Goal: Task Accomplishment & Management: Complete application form

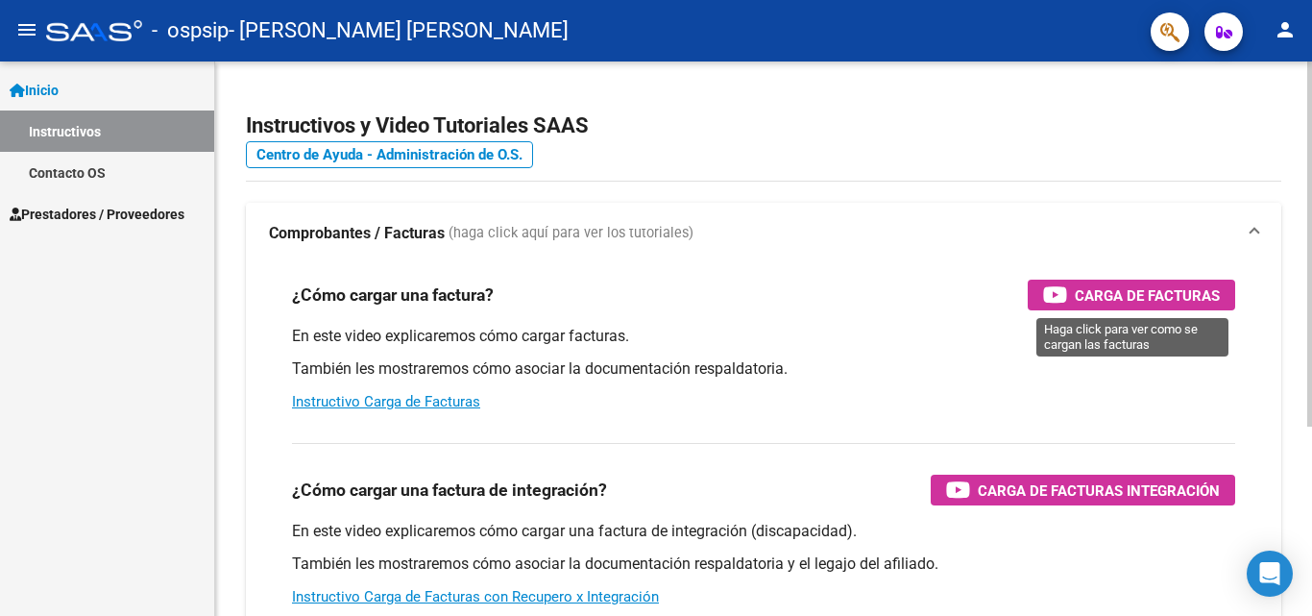
click at [1148, 294] on span "Carga de Facturas" at bounding box center [1147, 295] width 145 height 24
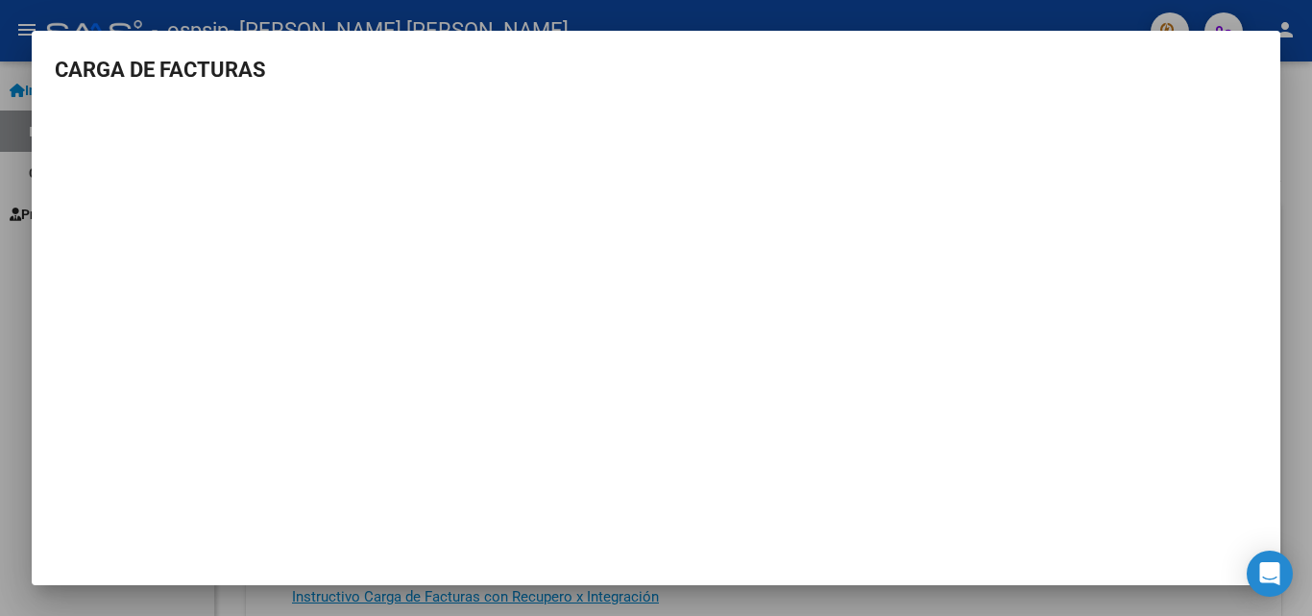
click at [1311, 147] on div at bounding box center [656, 308] width 1312 height 616
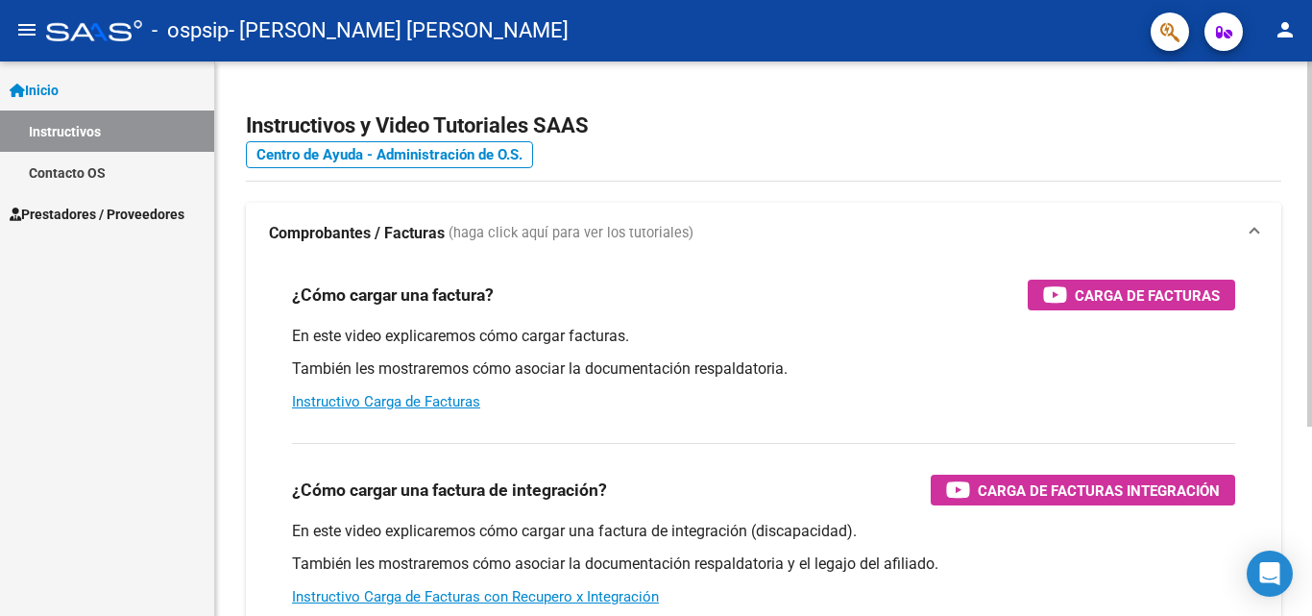
click at [1301, 143] on div "Instructivos y Video Tutoriales SAAS Centro de Ayuda - Administración de O.S. C…" at bounding box center [763, 482] width 1097 height 842
click at [65, 206] on span "Prestadores / Proveedores" at bounding box center [97, 214] width 175 height 21
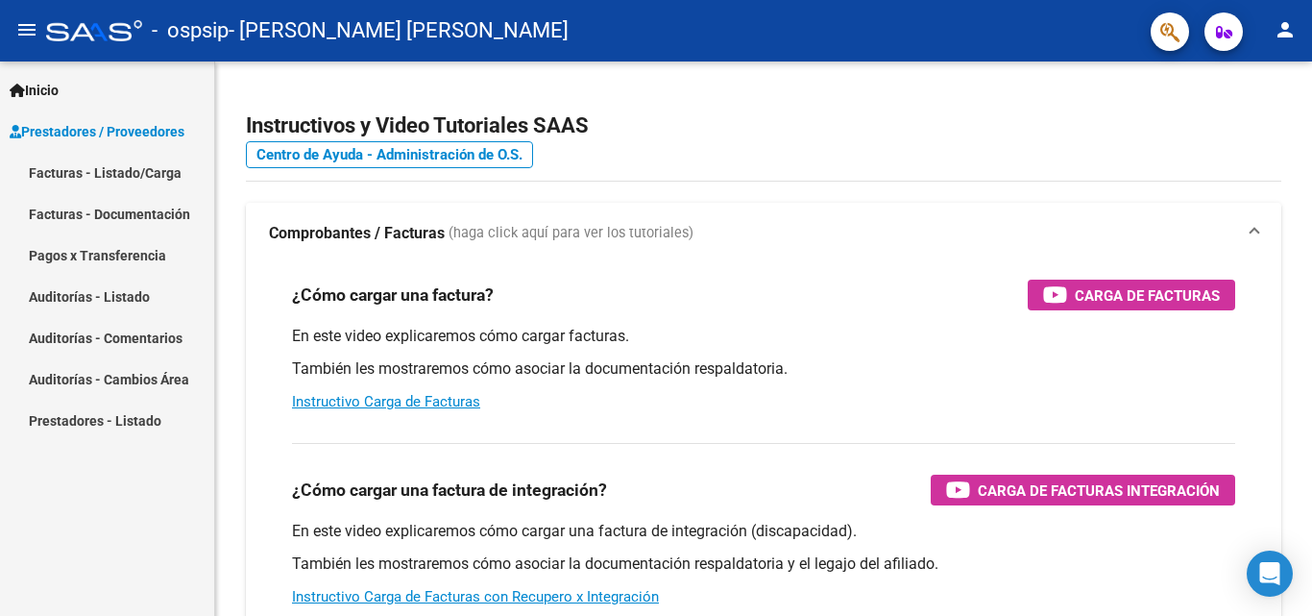
click at [117, 173] on link "Facturas - Listado/Carga" at bounding box center [107, 172] width 214 height 41
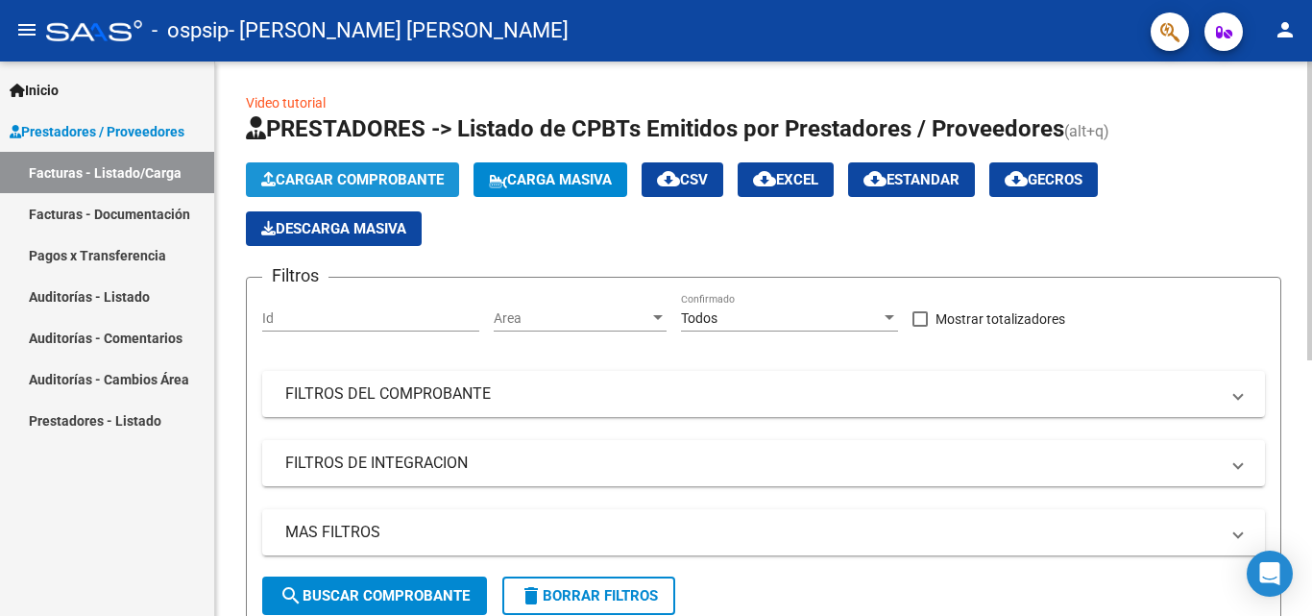
click at [370, 189] on button "Cargar Comprobante" at bounding box center [352, 179] width 213 height 35
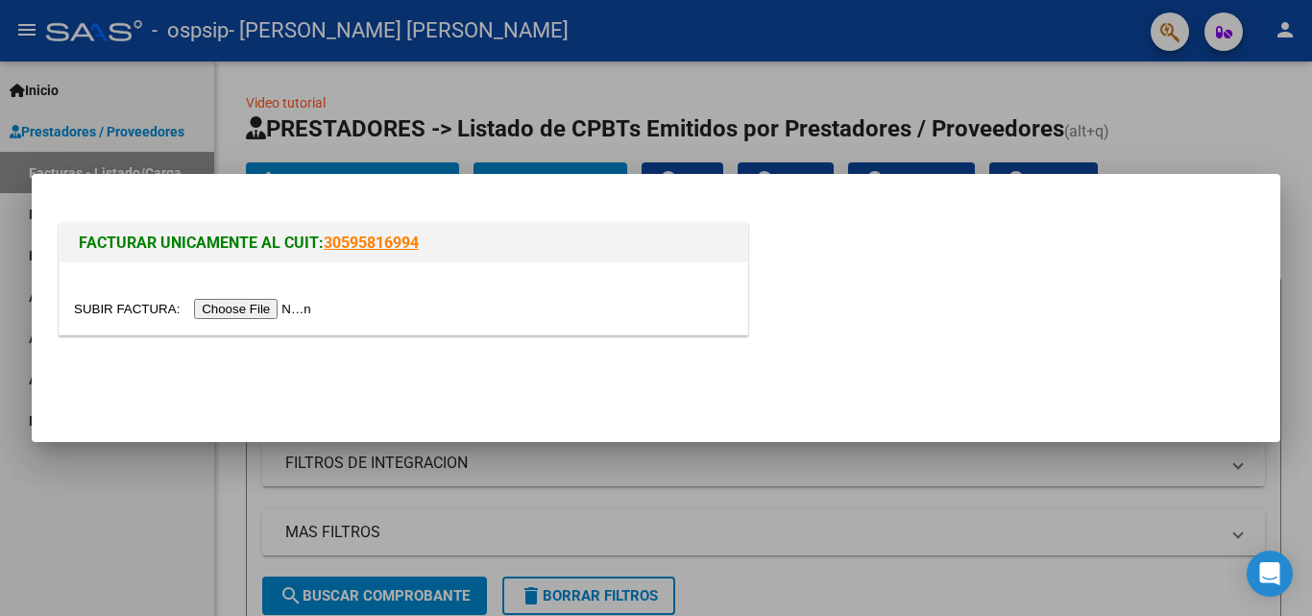
click at [231, 310] on input "file" at bounding box center [195, 309] width 243 height 20
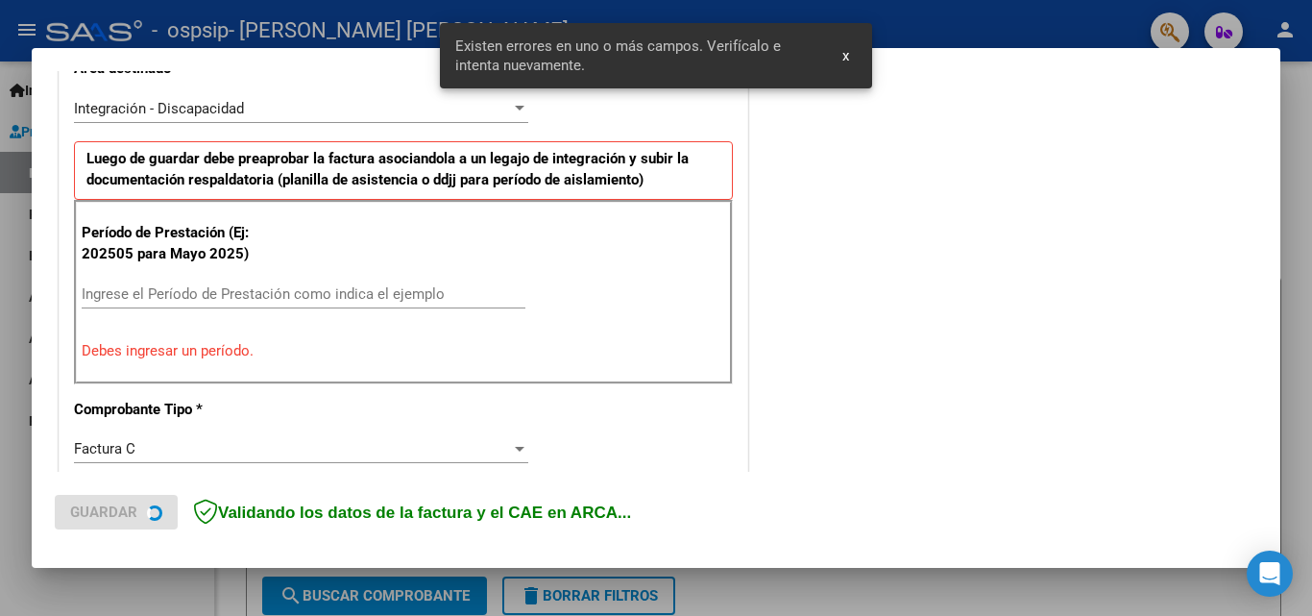
scroll to position [470, 0]
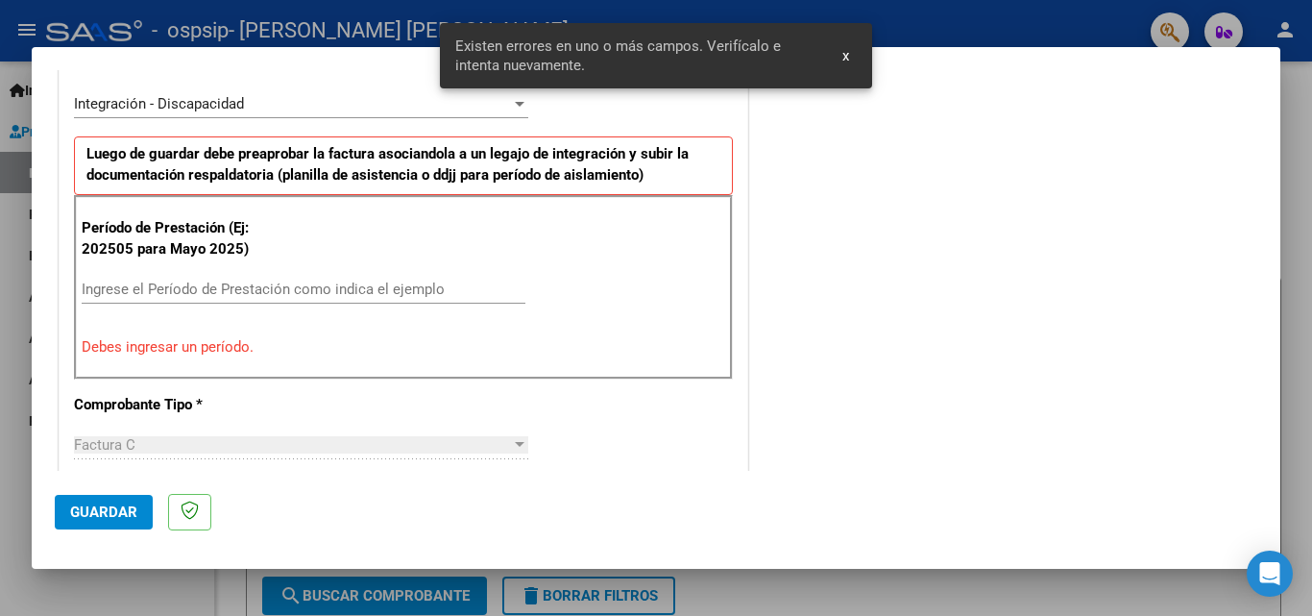
click at [295, 293] on input "Ingrese el Período de Prestación como indica el ejemplo" at bounding box center [304, 289] width 444 height 17
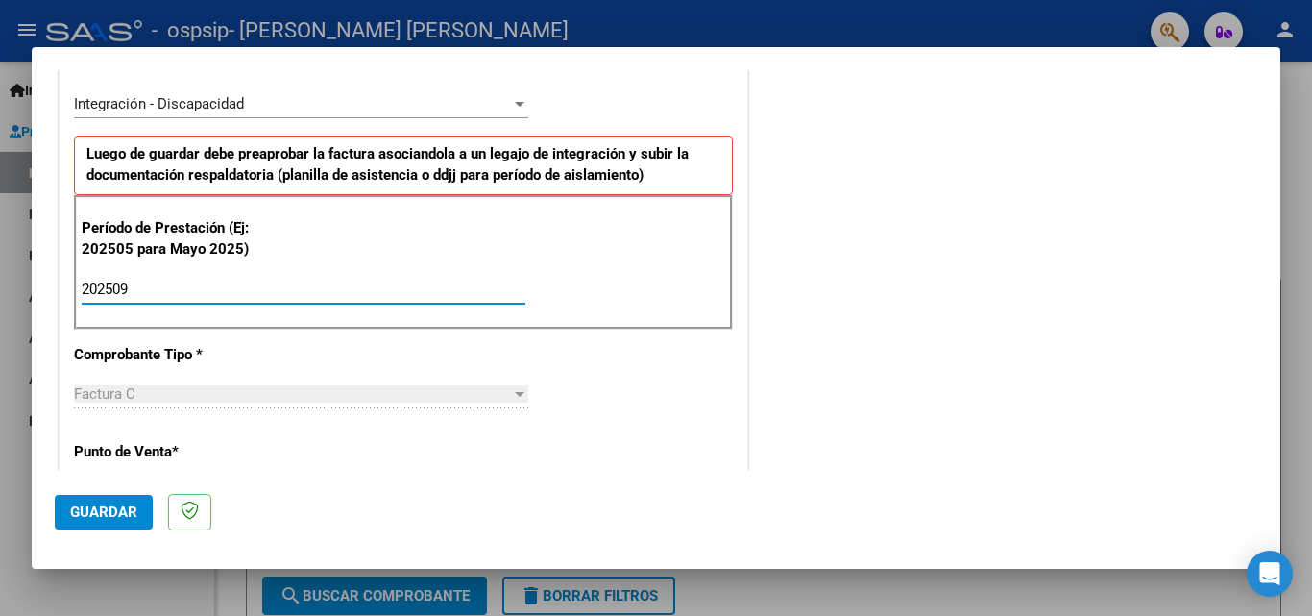
type input "202509"
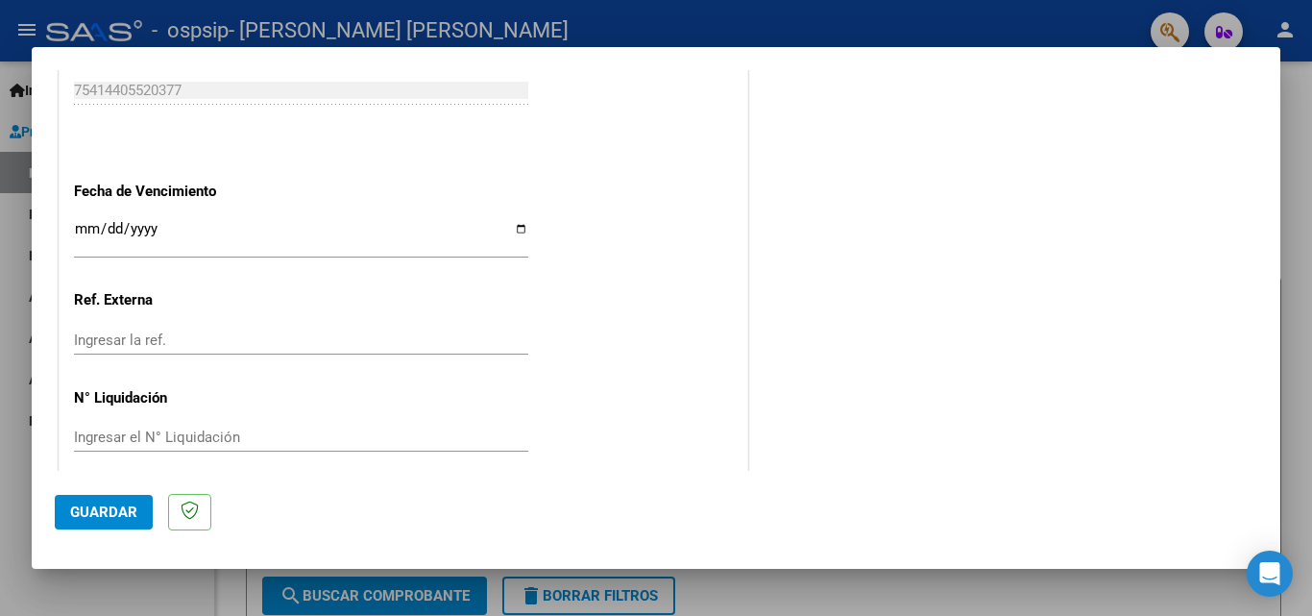
scroll to position [1290, 0]
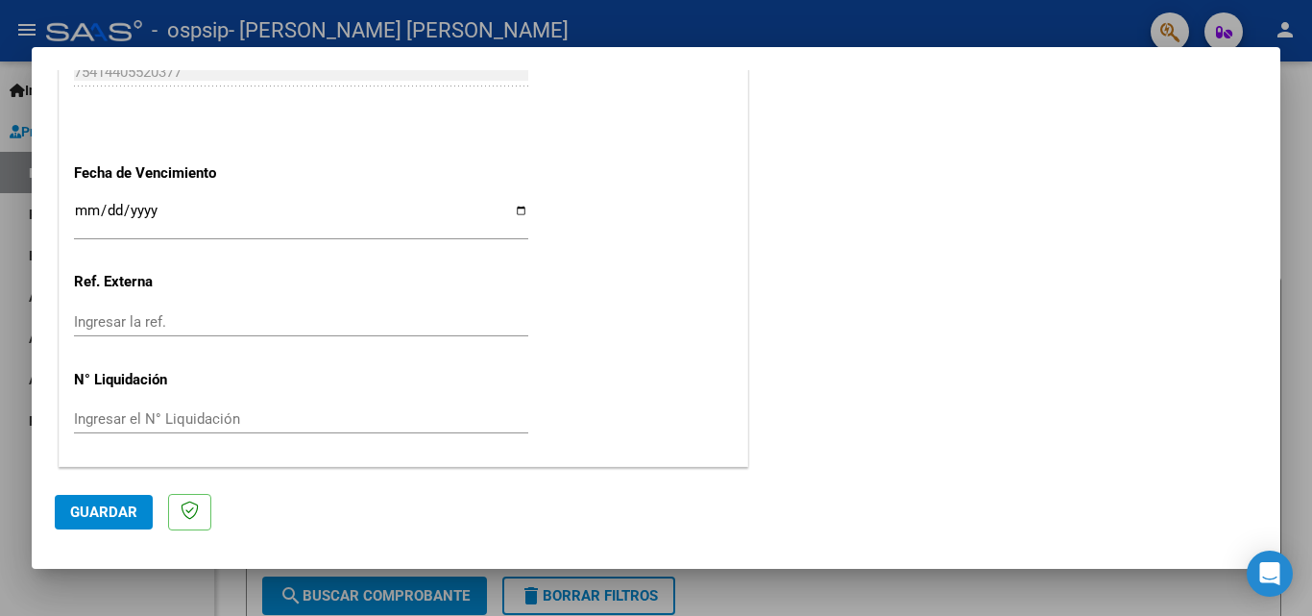
click at [85, 204] on input "Ingresar la fecha" at bounding box center [301, 218] width 454 height 31
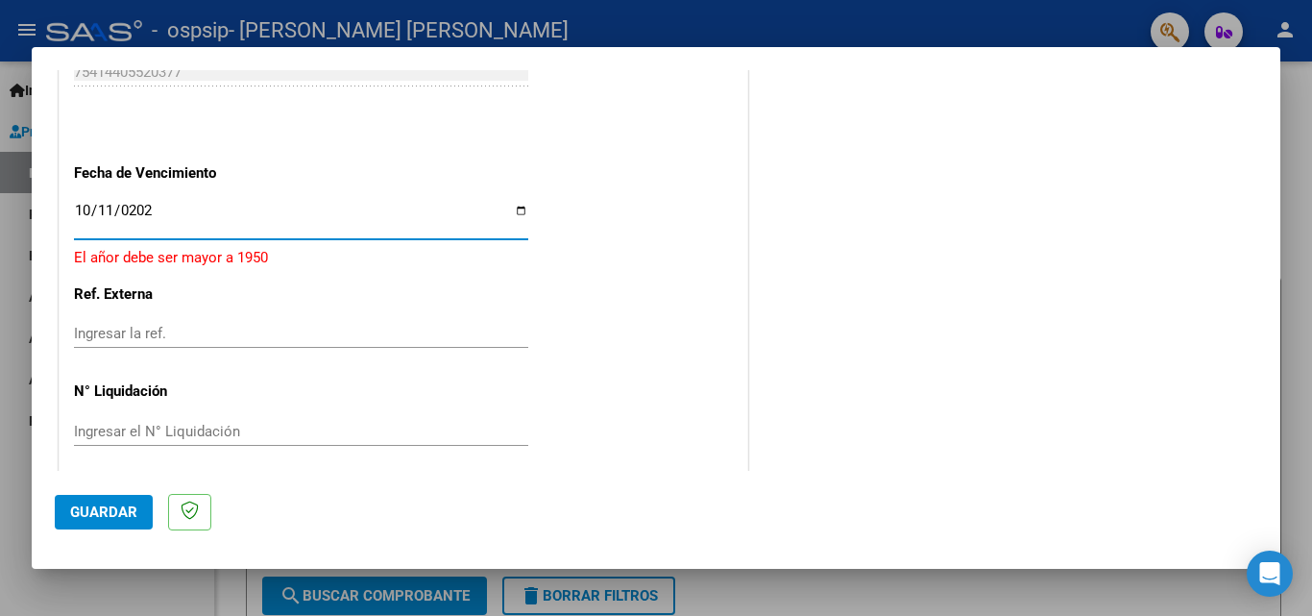
type input "[DATE]"
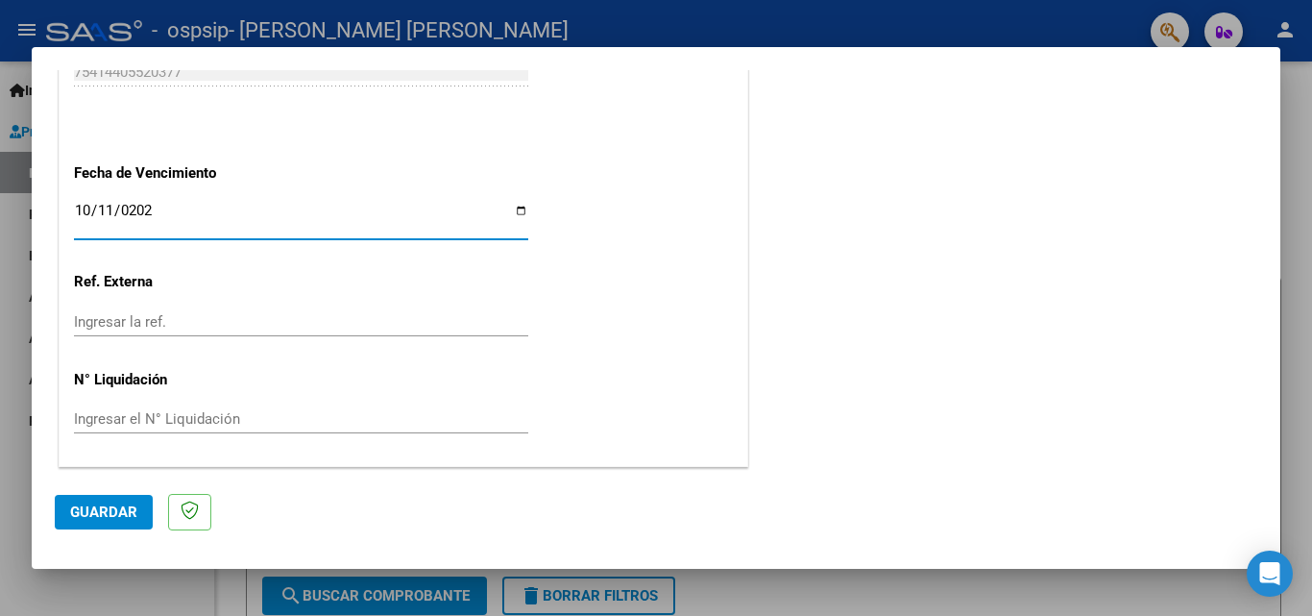
click at [121, 511] on span "Guardar" at bounding box center [103, 511] width 67 height 17
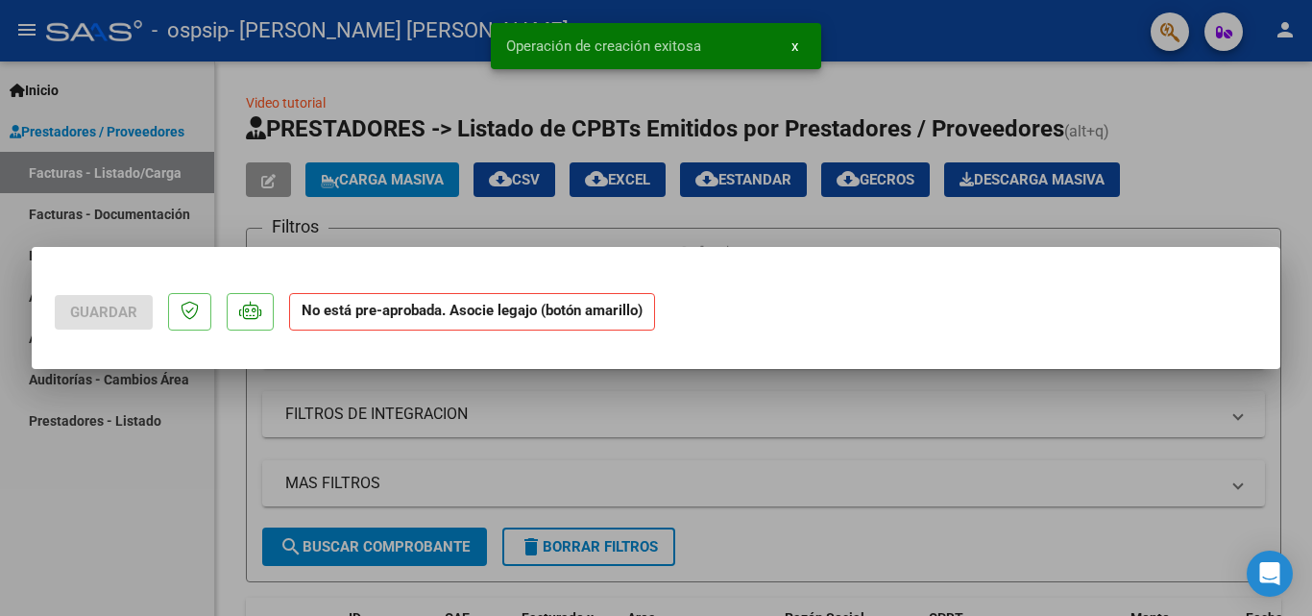
scroll to position [0, 0]
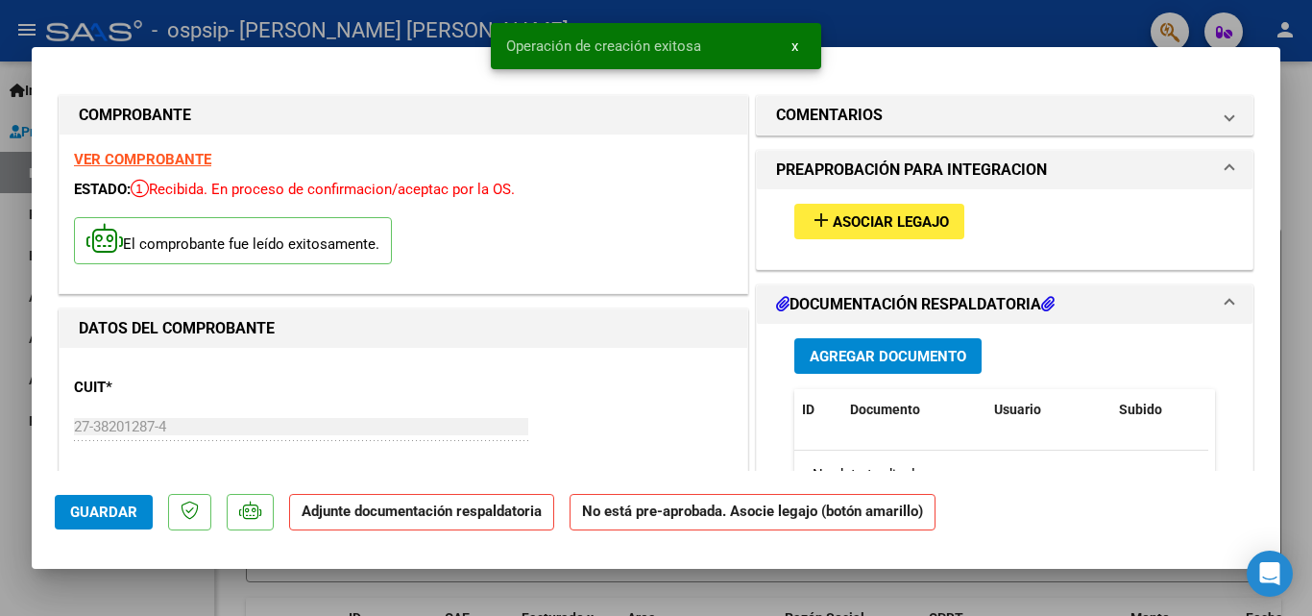
click at [857, 233] on button "add Asociar Legajo" at bounding box center [879, 222] width 170 height 36
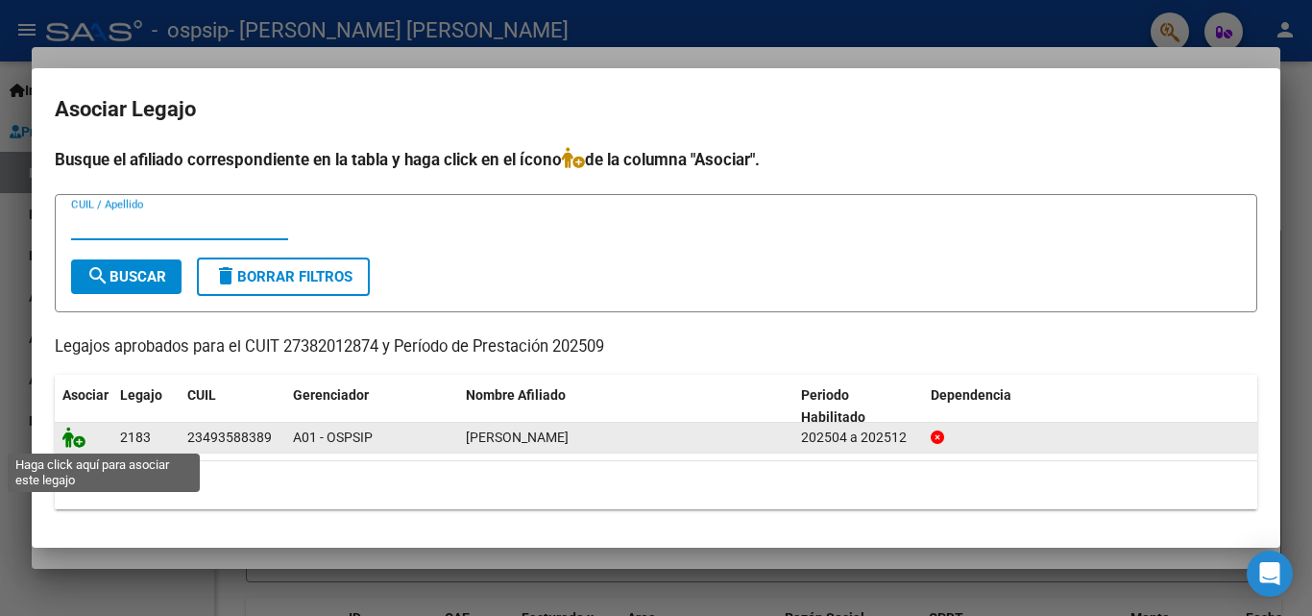
click at [71, 441] on icon at bounding box center [73, 437] width 23 height 21
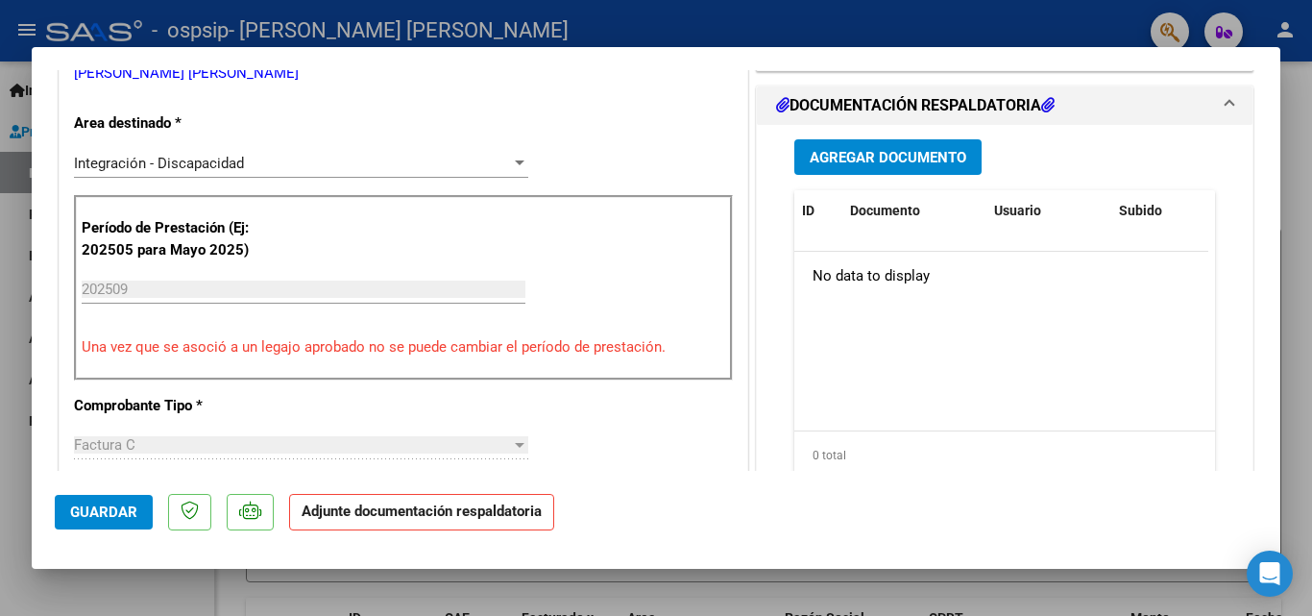
scroll to position [443, 0]
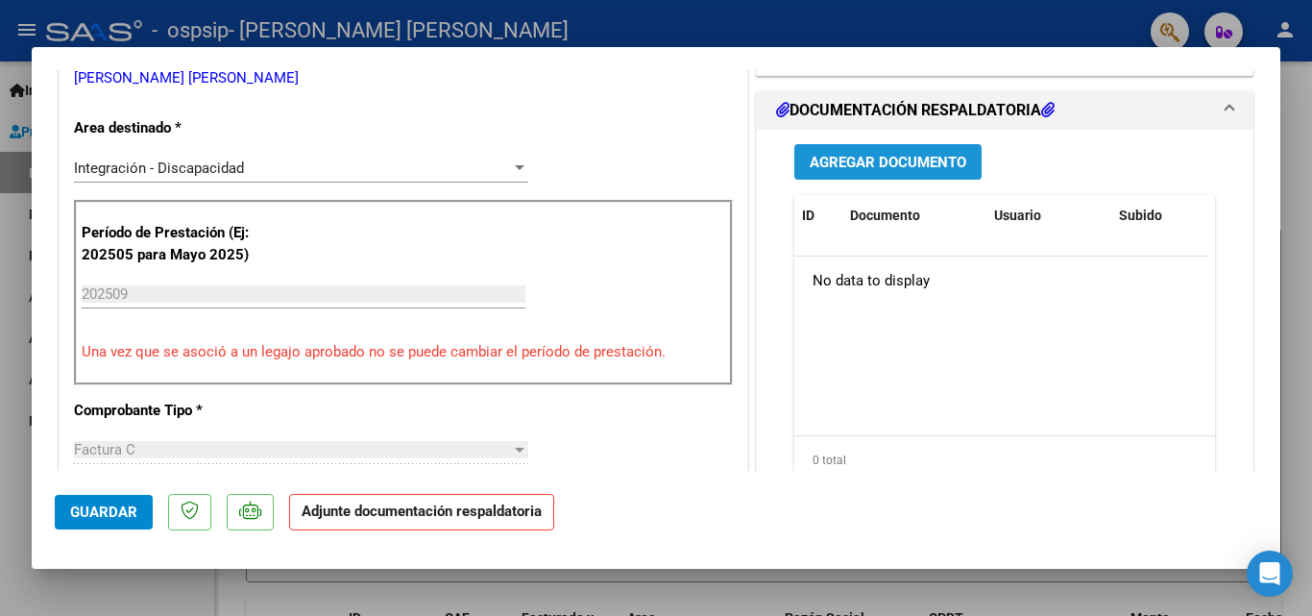
click at [847, 180] on button "Agregar Documento" at bounding box center [887, 162] width 187 height 36
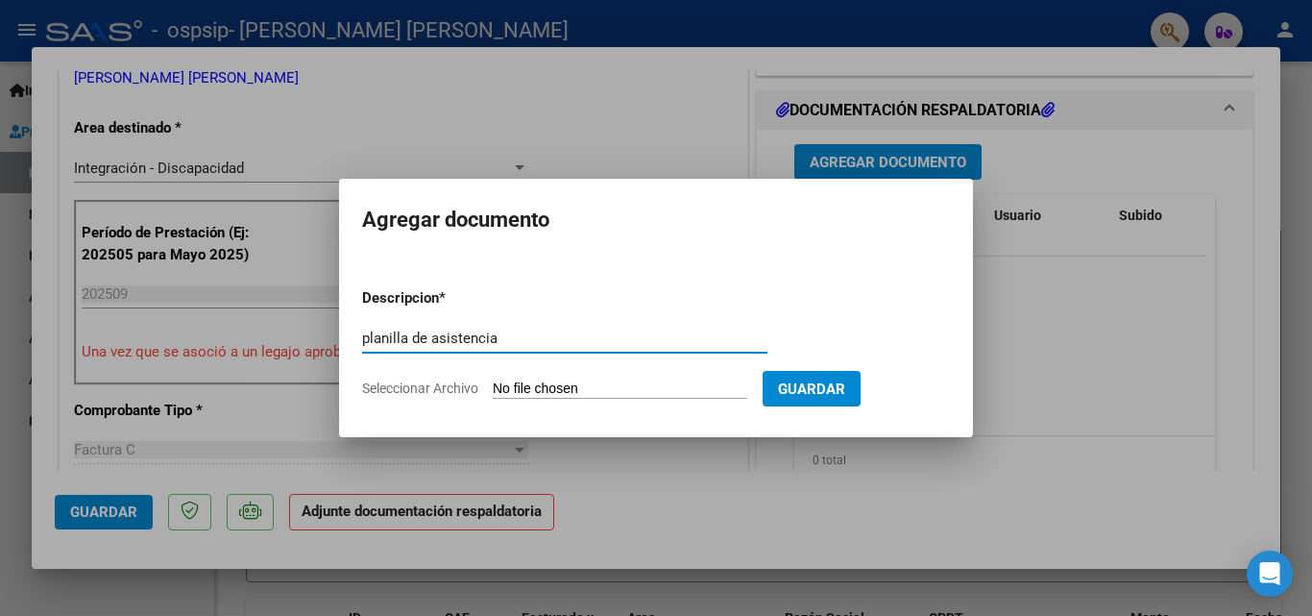
type input "planilla de asistencia"
click at [576, 393] on input "Seleccionar Archivo" at bounding box center [620, 389] width 255 height 18
type input "C:\fakepath\Cornara psicopedagogia.pdf"
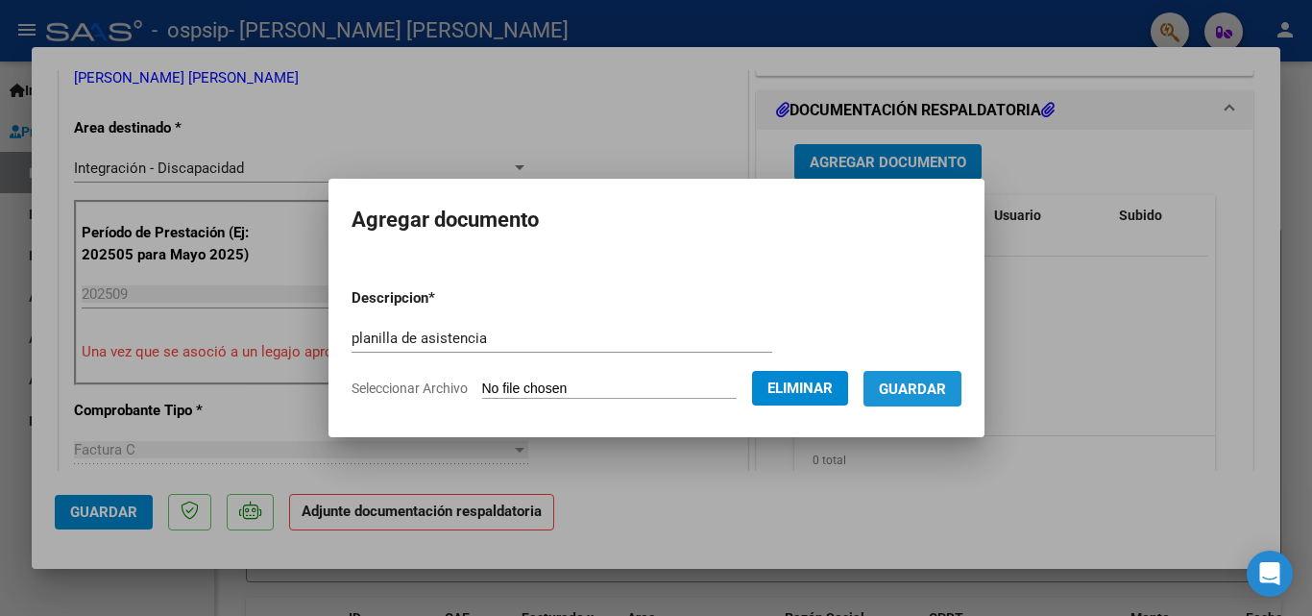
click at [914, 392] on span "Guardar" at bounding box center [912, 388] width 67 height 17
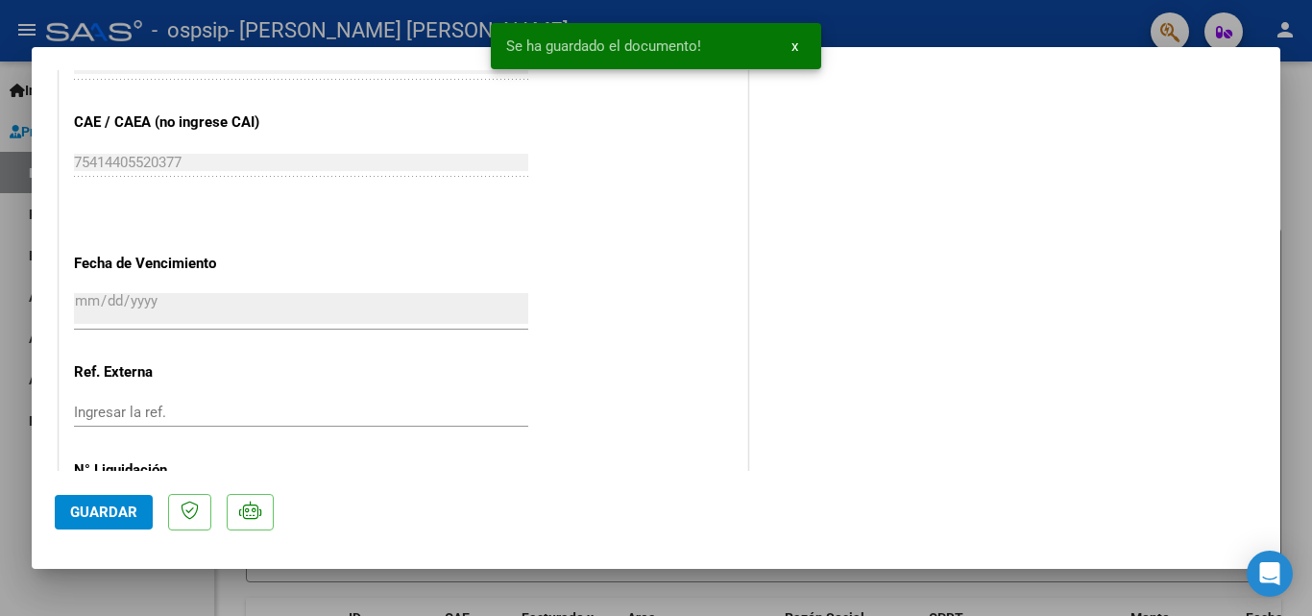
scroll to position [1319, 0]
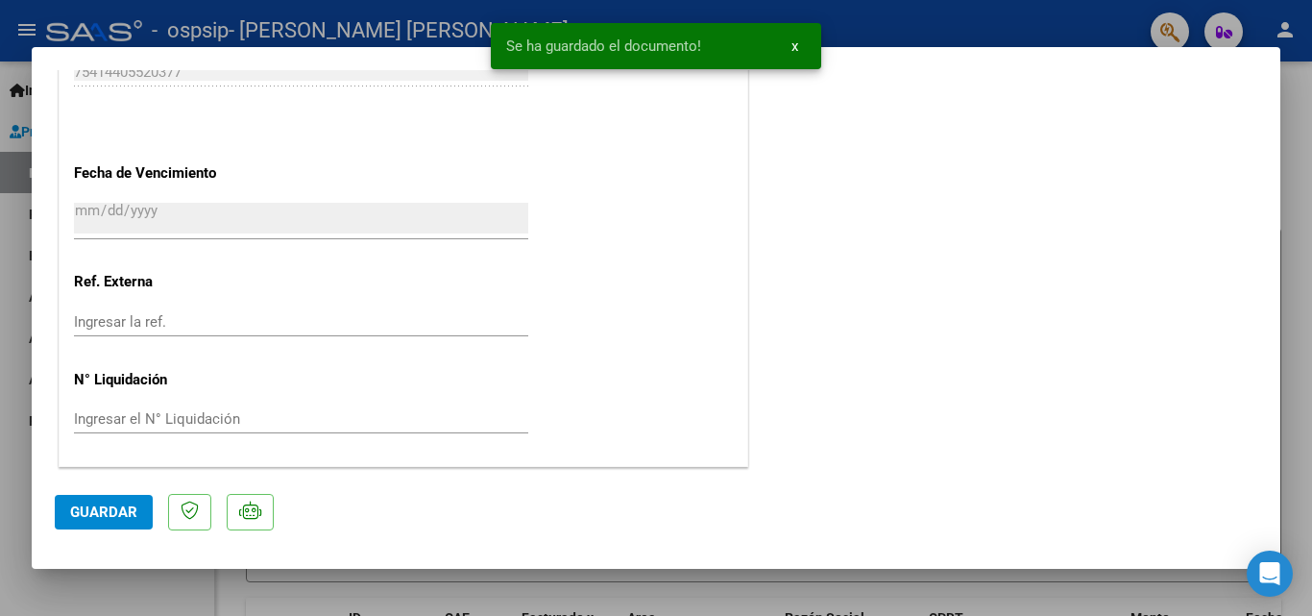
click at [125, 520] on span "Guardar" at bounding box center [103, 511] width 67 height 17
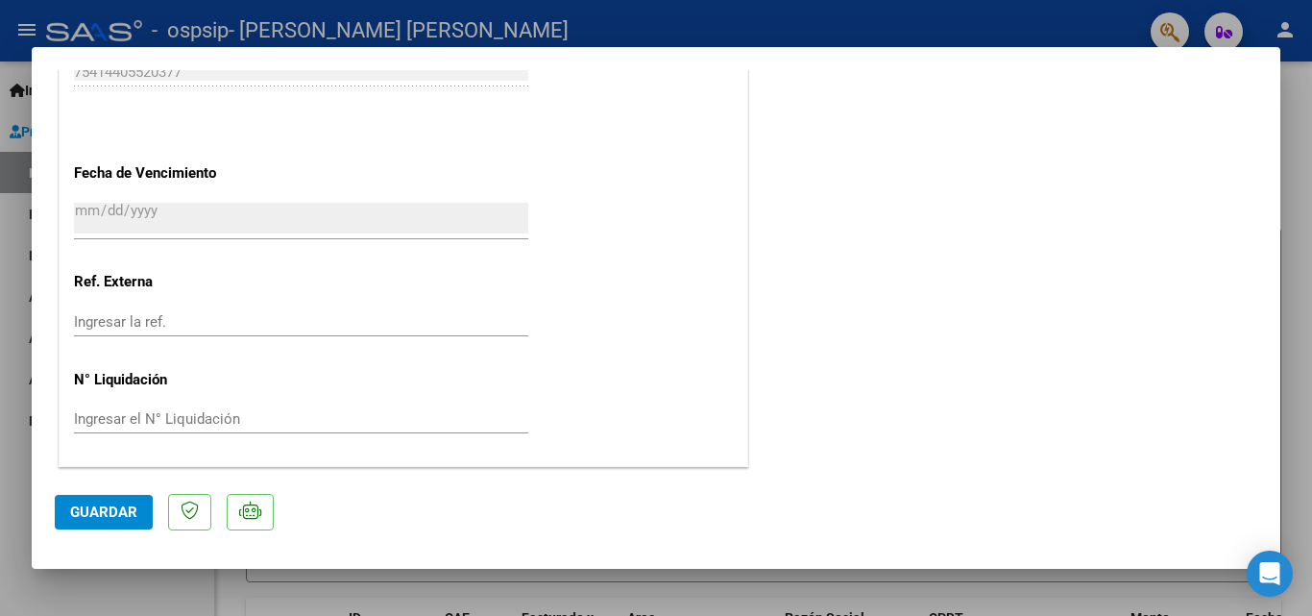
click at [145, 569] on mat-dialog-container "COMPROBANTE VER COMPROBANTE ESTADO: Recibida. En proceso de confirmacion/acepta…" at bounding box center [656, 308] width 1249 height 522
click at [1000, 29] on div at bounding box center [656, 308] width 1312 height 616
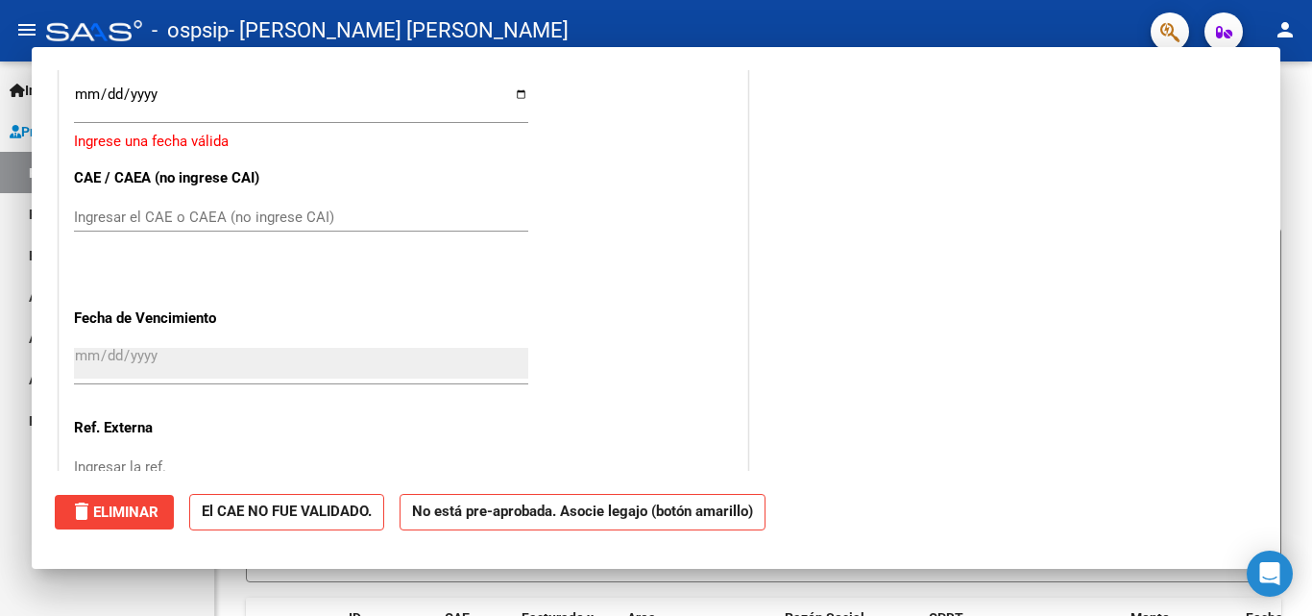
scroll to position [0, 0]
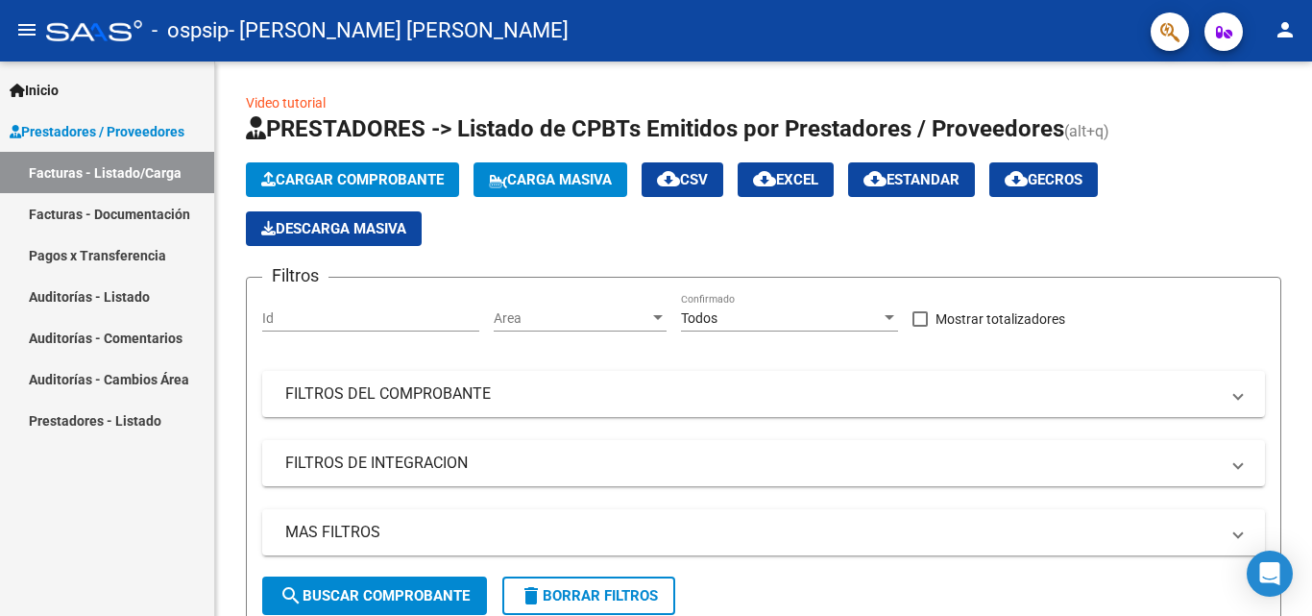
click at [159, 208] on link "Facturas - Documentación" at bounding box center [107, 213] width 214 height 41
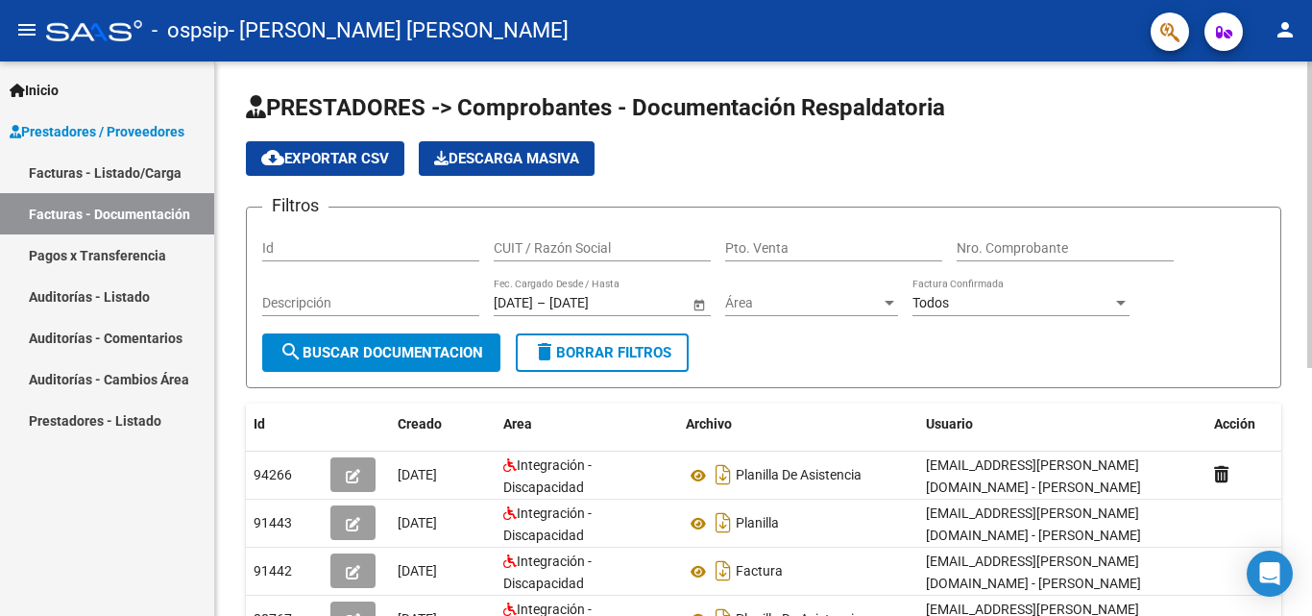
click at [1311, 134] on div at bounding box center [1309, 214] width 5 height 306
click at [1279, 29] on mat-icon "person" at bounding box center [1285, 29] width 23 height 23
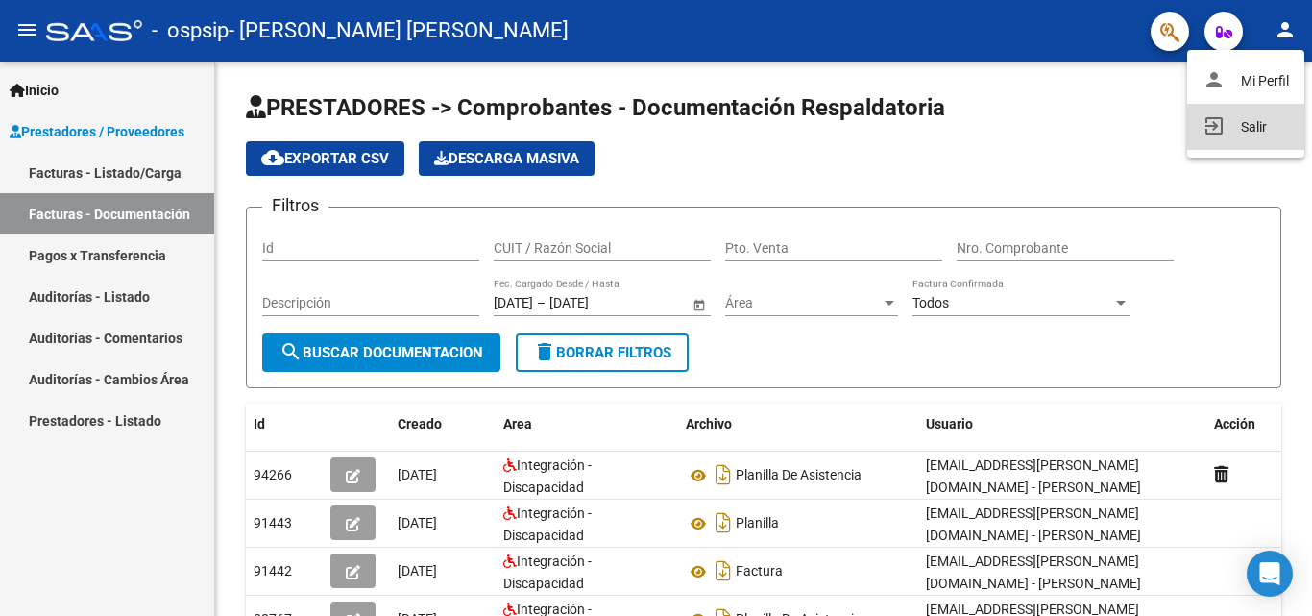
click at [1234, 135] on button "exit_to_app Salir" at bounding box center [1245, 127] width 117 height 46
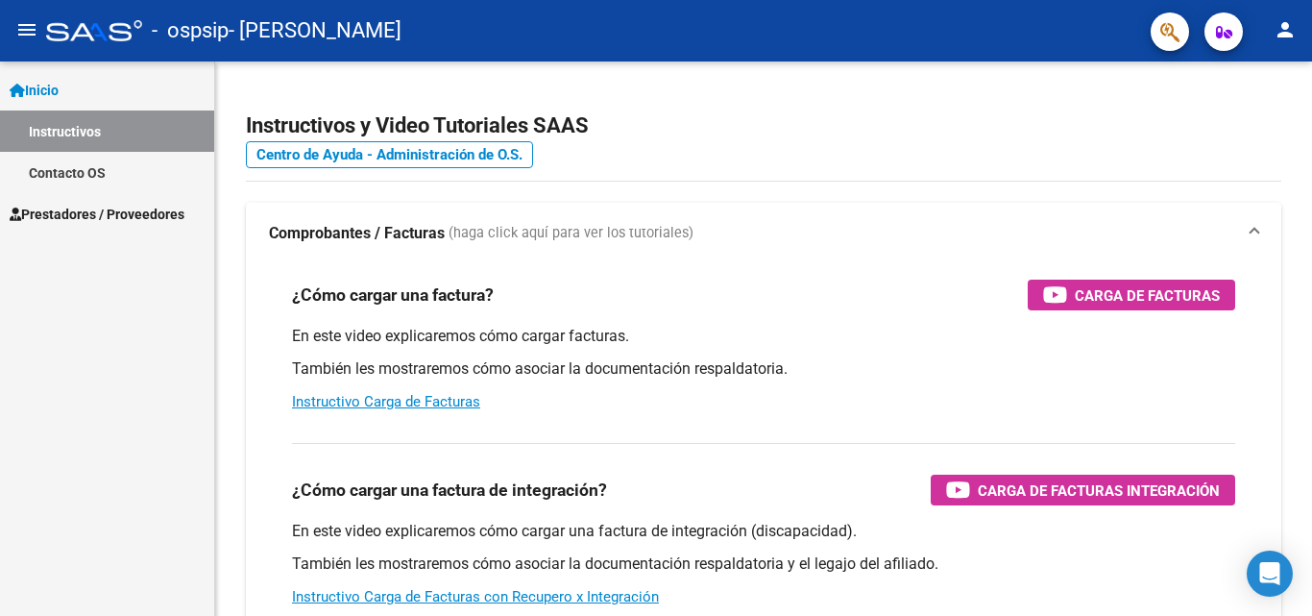
click at [146, 207] on span "Prestadores / Proveedores" at bounding box center [97, 214] width 175 height 21
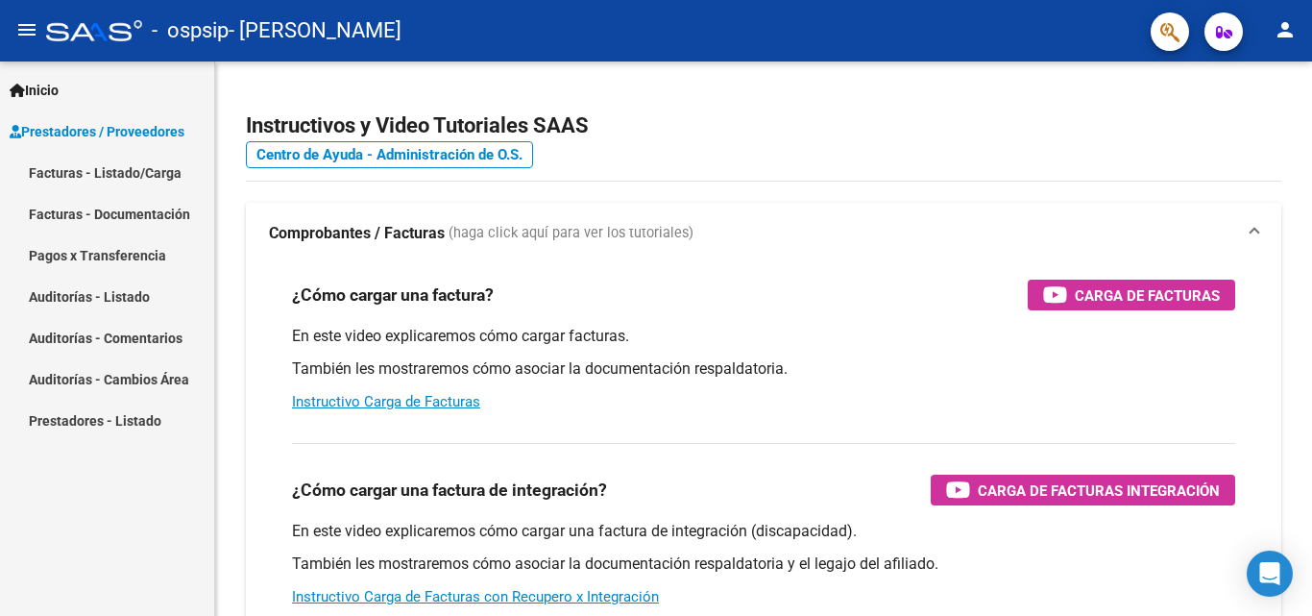
click at [139, 182] on link "Facturas - Listado/Carga" at bounding box center [107, 172] width 214 height 41
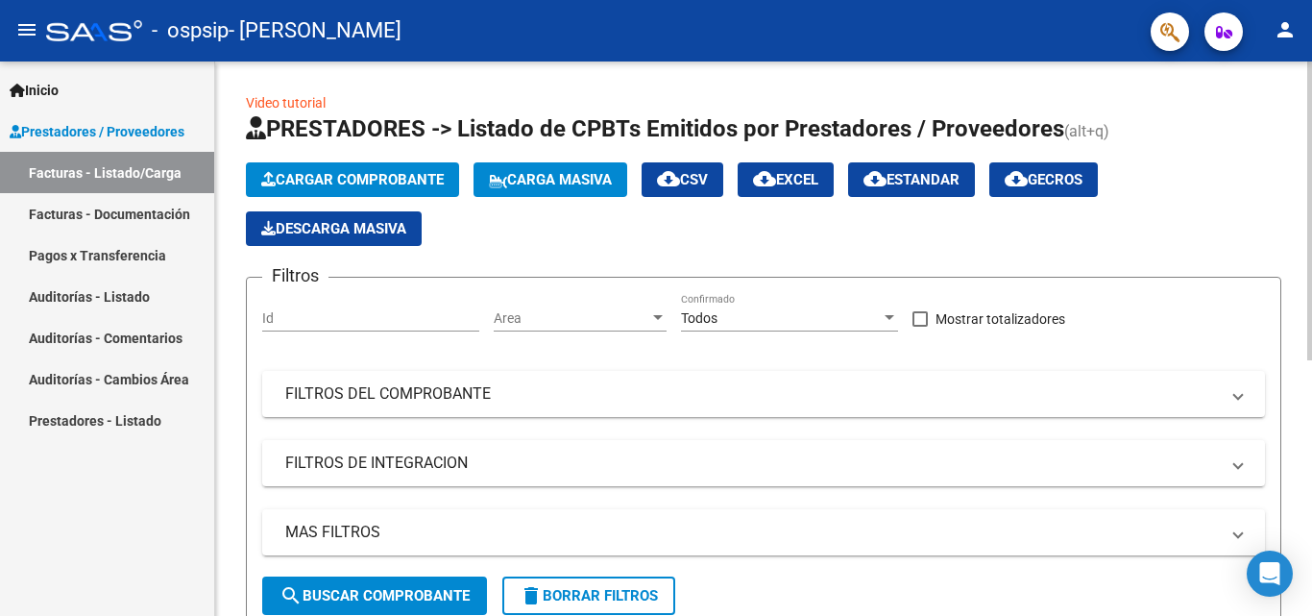
click at [337, 176] on span "Cargar Comprobante" at bounding box center [352, 179] width 183 height 17
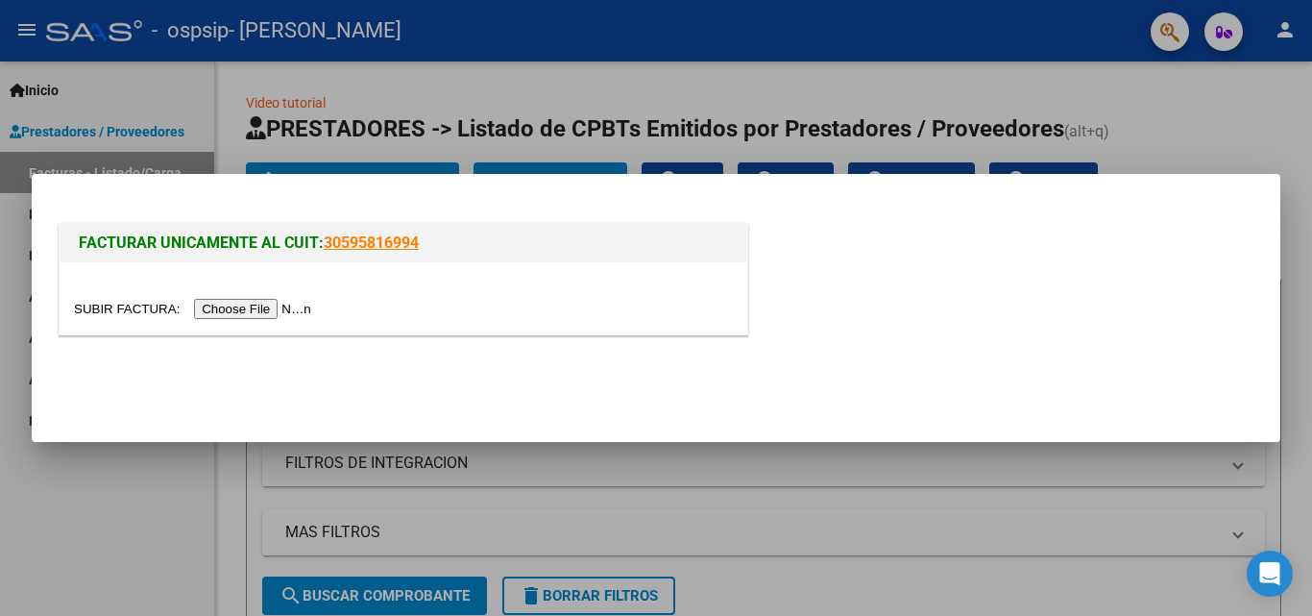
click at [261, 305] on input "file" at bounding box center [195, 309] width 243 height 20
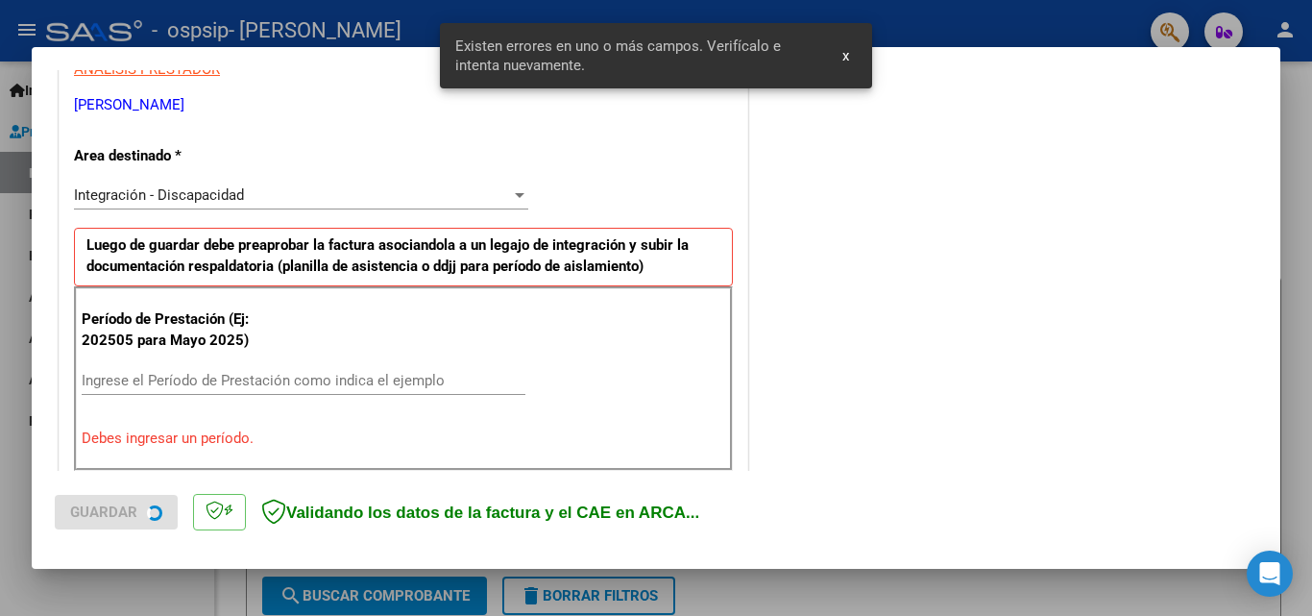
scroll to position [433, 0]
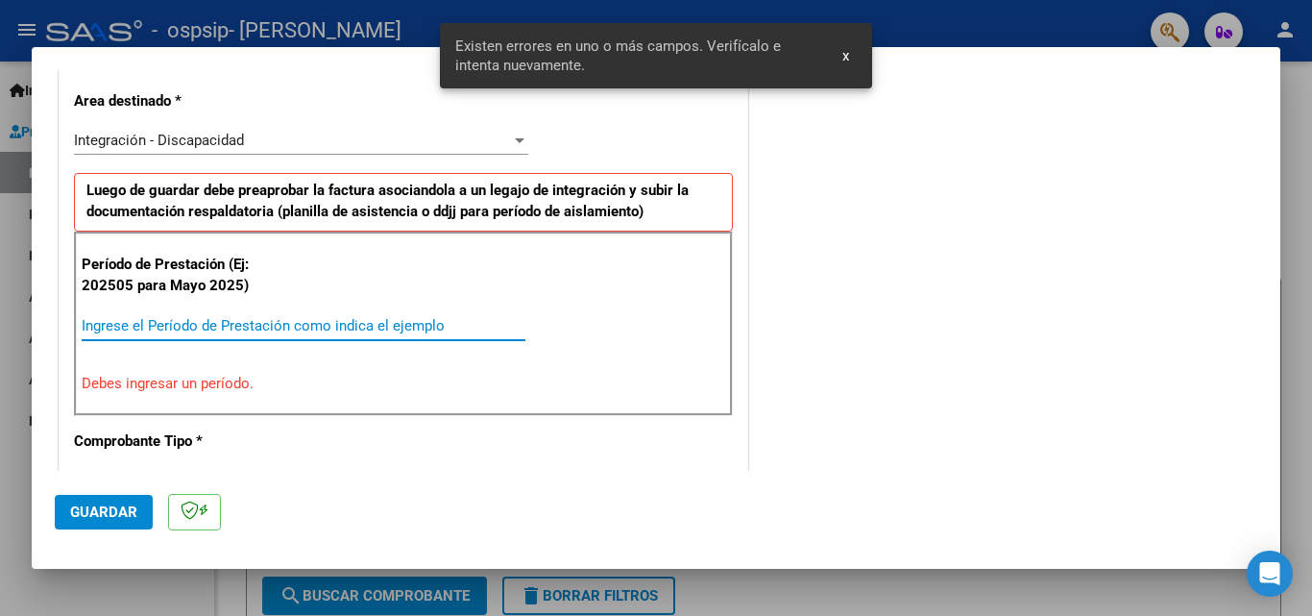
click at [188, 330] on input "Ingrese el Período de Prestación como indica el ejemplo" at bounding box center [304, 325] width 444 height 17
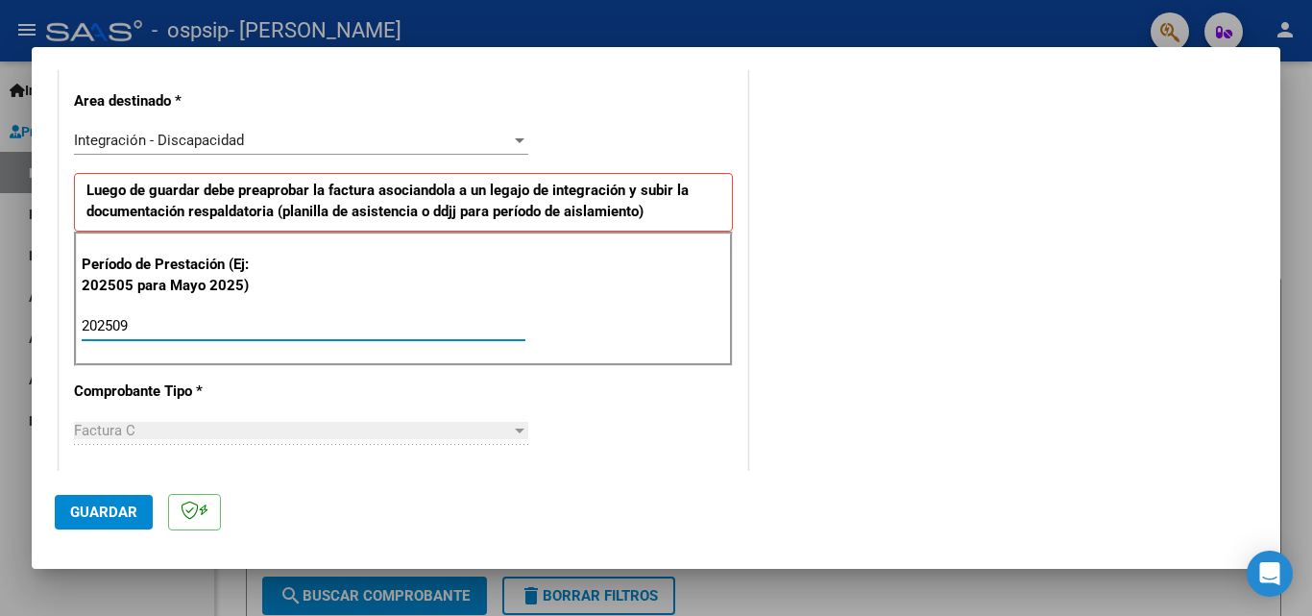
type input "202509"
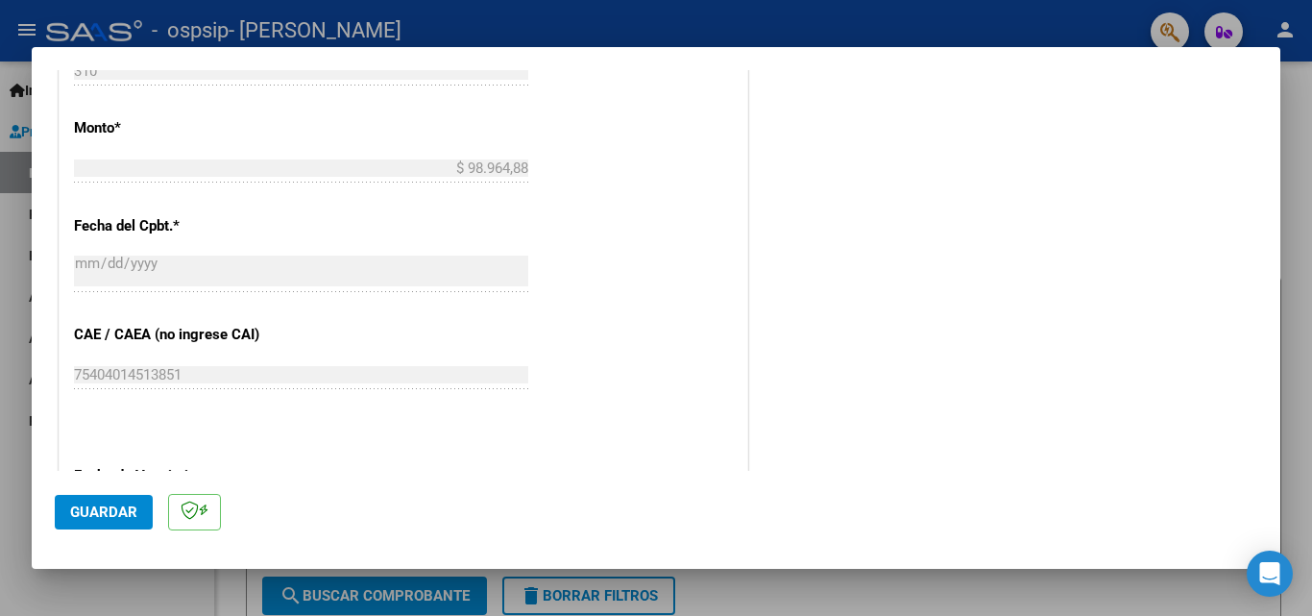
scroll to position [1290, 0]
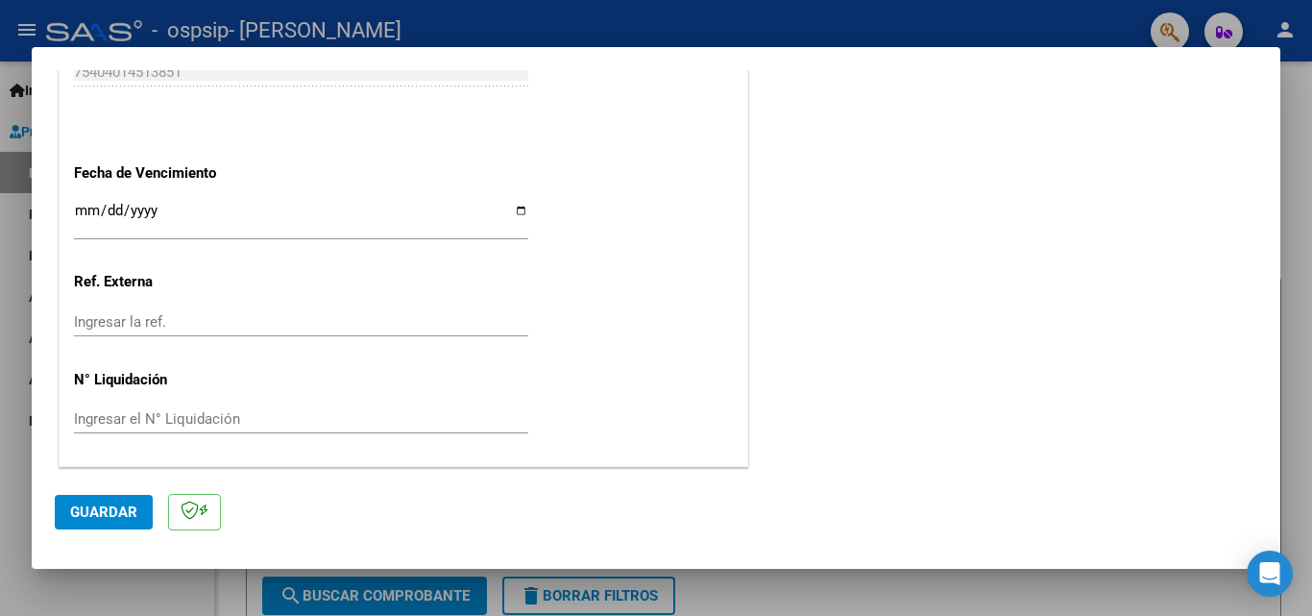
click at [84, 210] on input "Ingresar la fecha" at bounding box center [301, 218] width 454 height 31
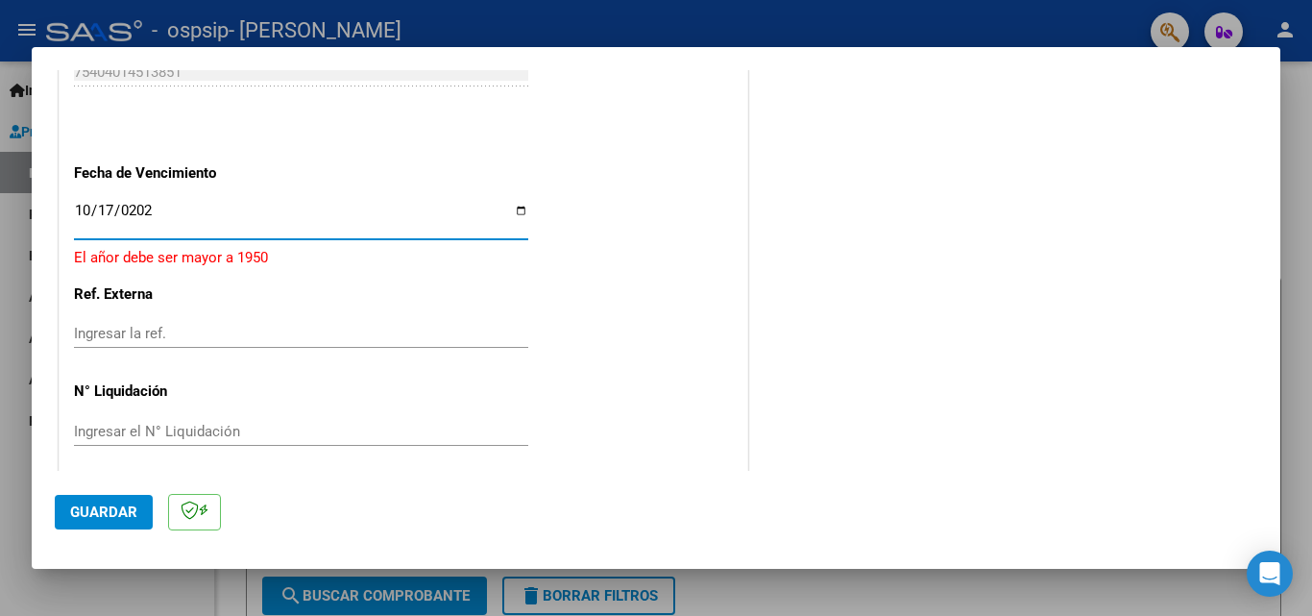
type input "2025-10-17"
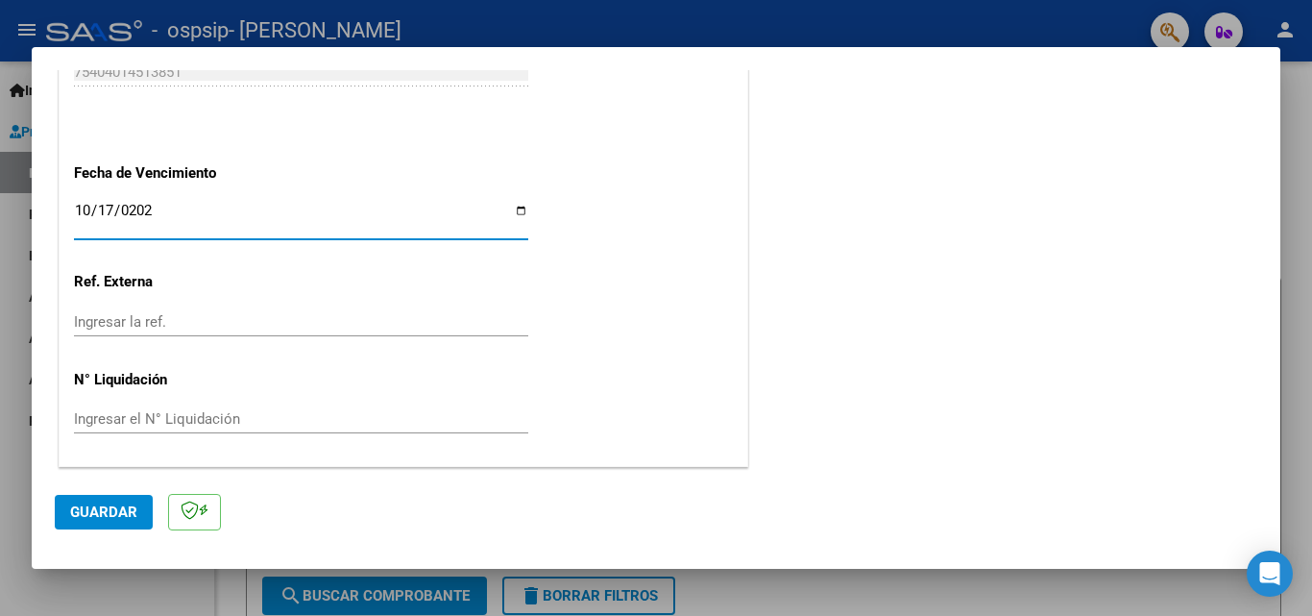
click at [102, 517] on span "Guardar" at bounding box center [103, 511] width 67 height 17
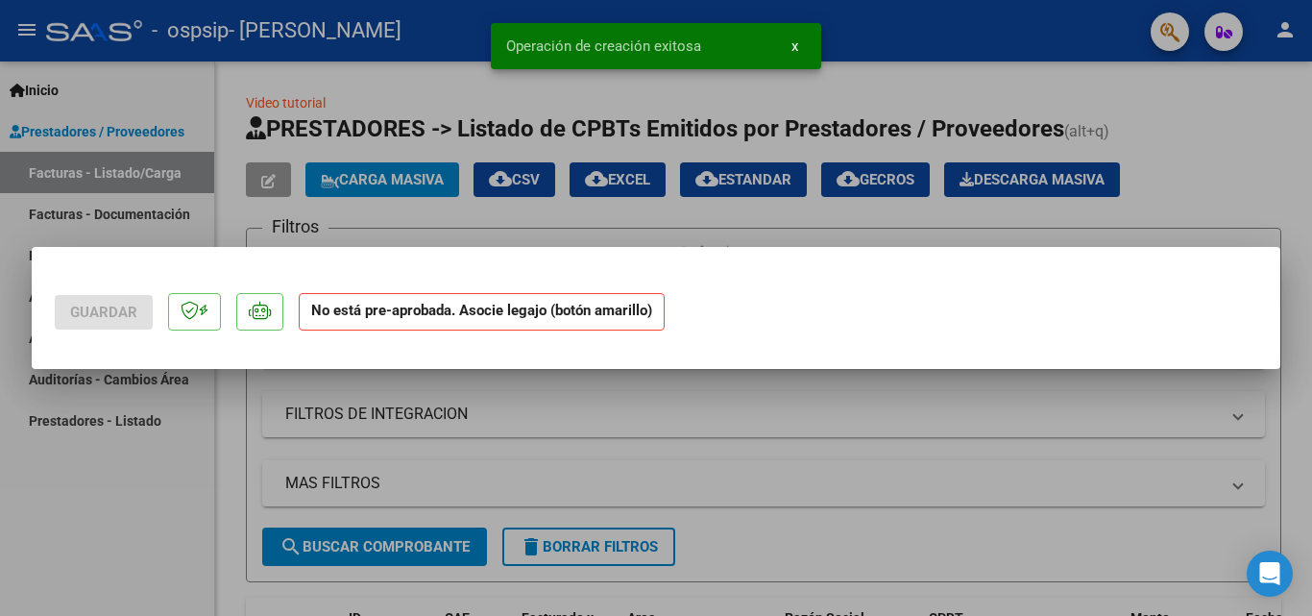
scroll to position [0, 0]
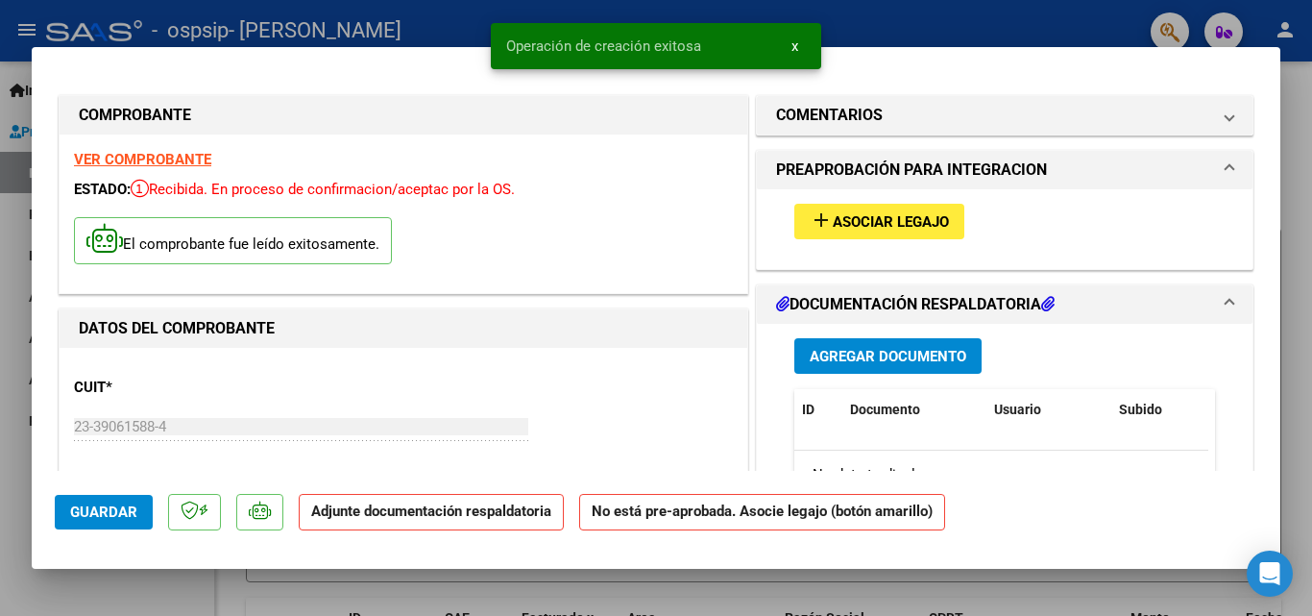
click at [844, 221] on span "Asociar Legajo" at bounding box center [891, 221] width 116 height 17
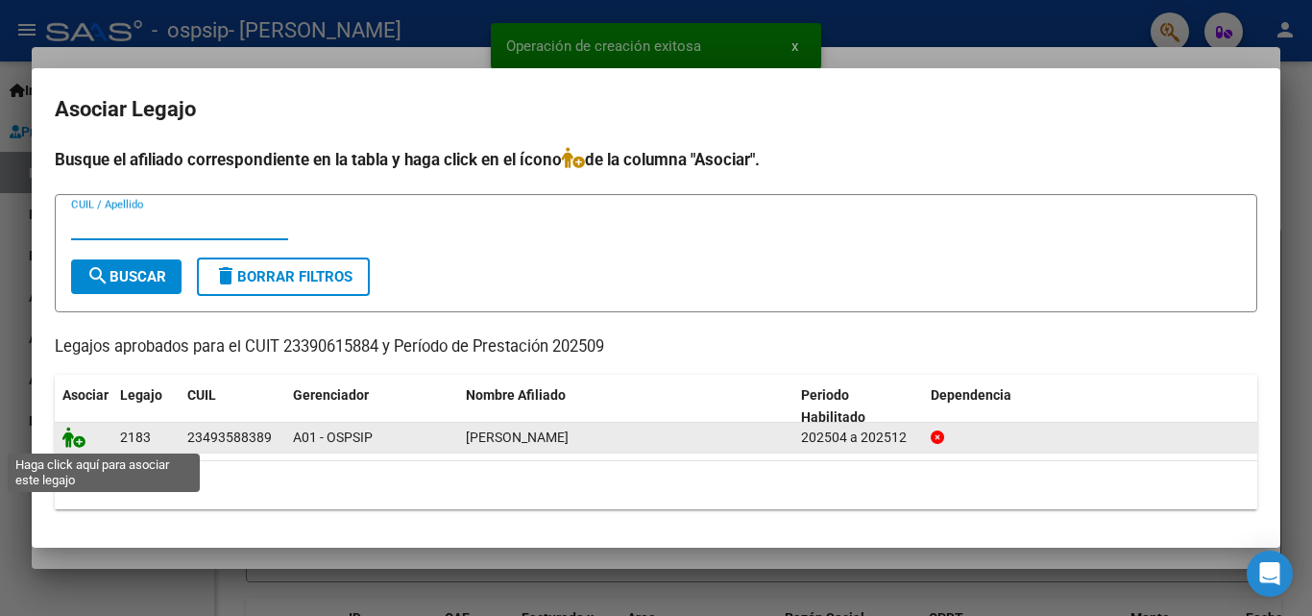
click at [67, 436] on icon at bounding box center [73, 437] width 23 height 21
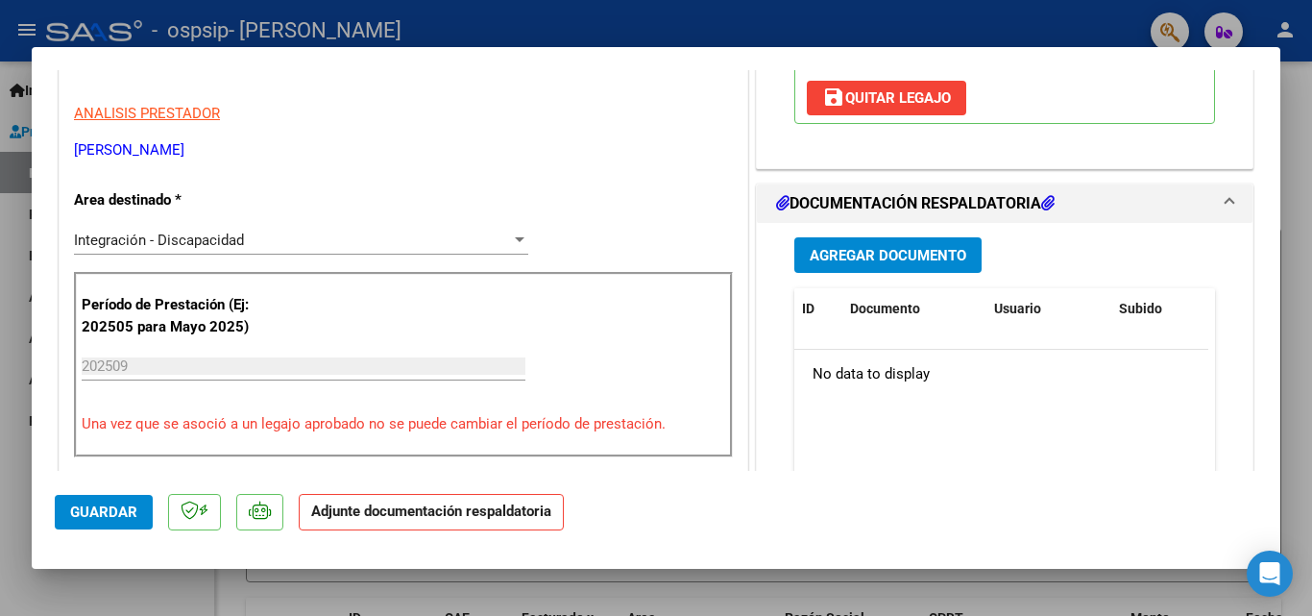
scroll to position [406, 0]
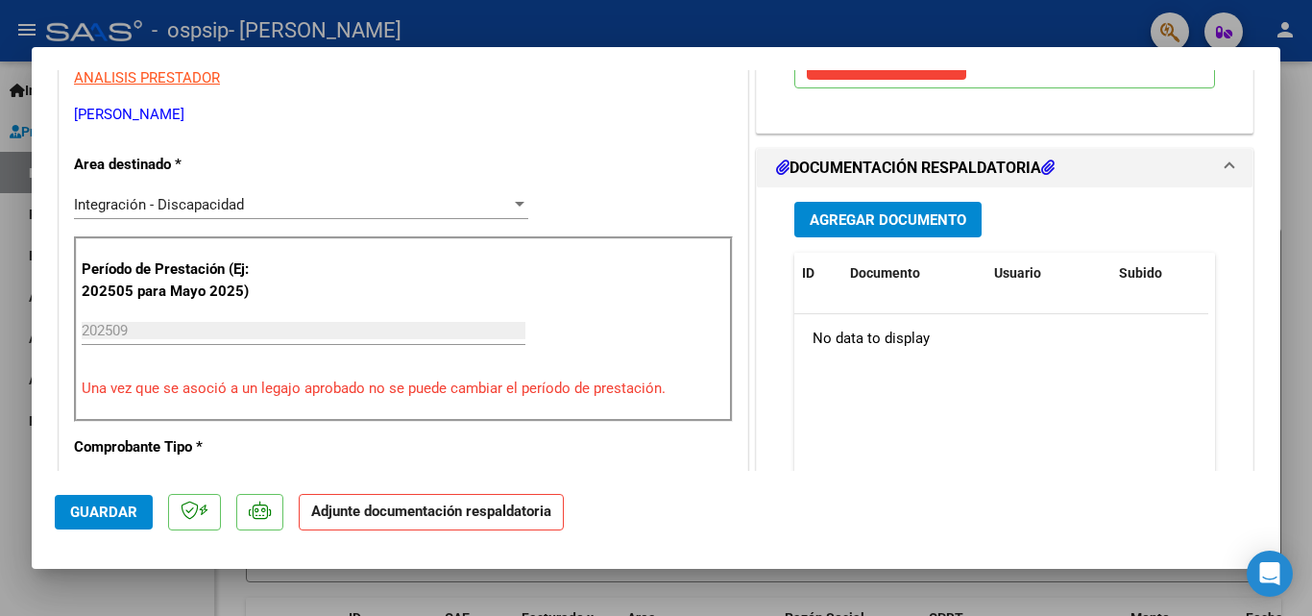
click at [838, 218] on span "Agregar Documento" at bounding box center [888, 219] width 157 height 17
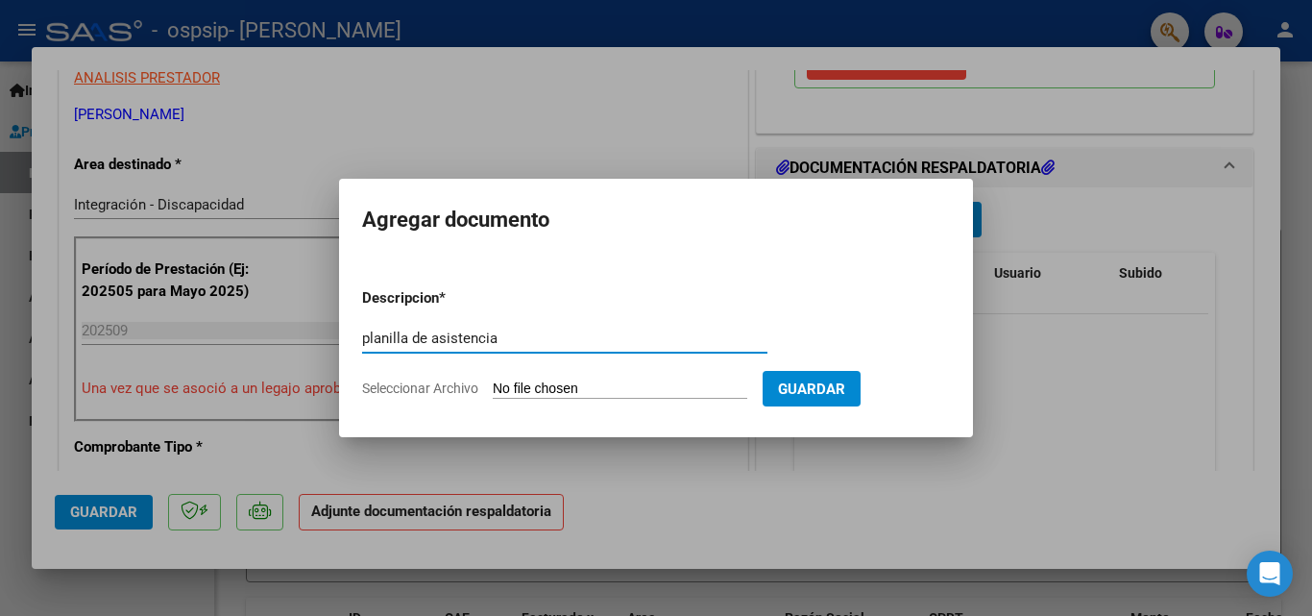
type input "planilla de asistencia"
click at [607, 381] on input "Seleccionar Archivo" at bounding box center [620, 389] width 255 height 18
type input "C:\fakepath\Cornara psicologia (1).pdf"
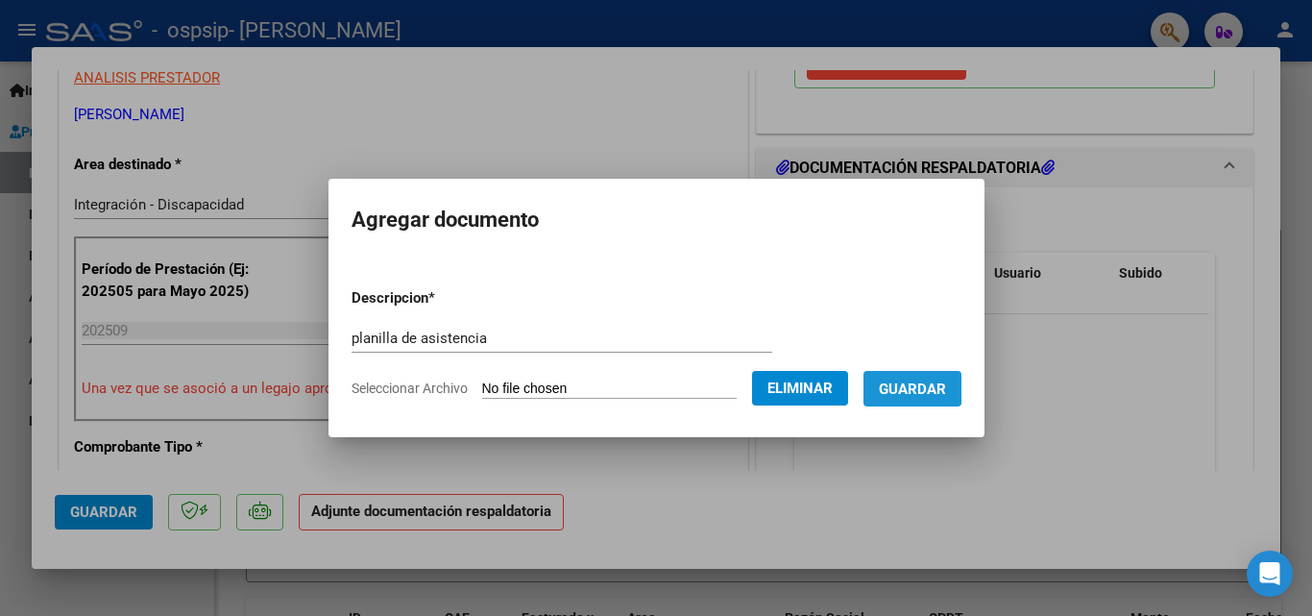
click at [922, 381] on span "Guardar" at bounding box center [912, 388] width 67 height 17
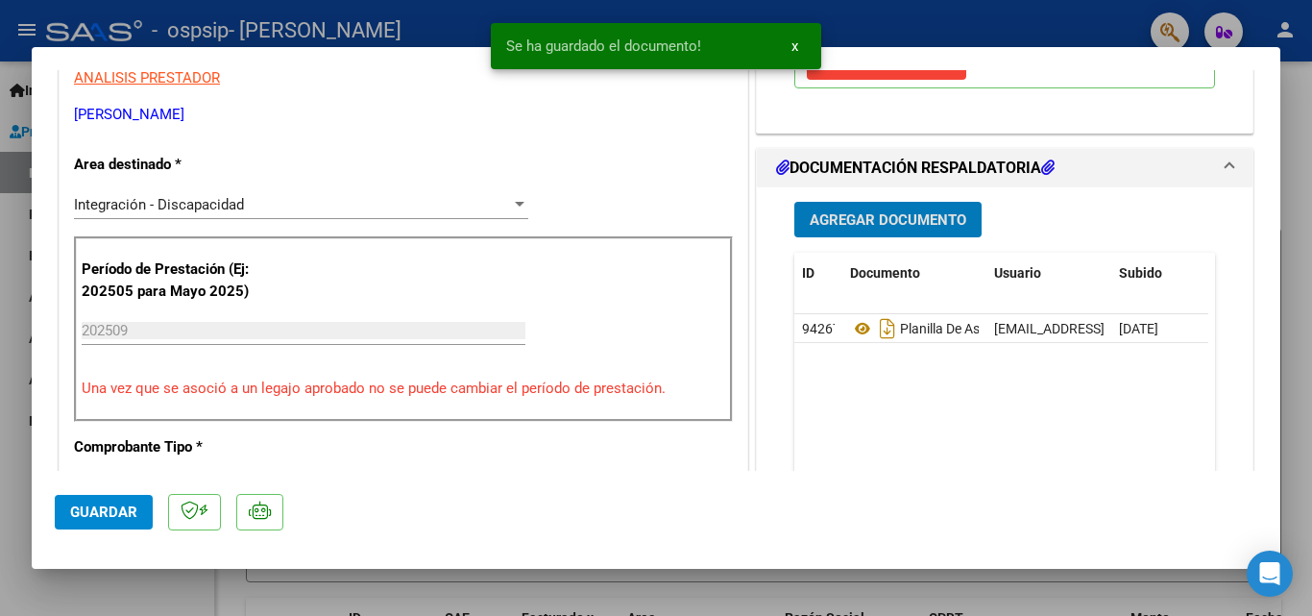
click at [105, 522] on button "Guardar" at bounding box center [104, 512] width 98 height 35
click at [867, 13] on div at bounding box center [656, 308] width 1312 height 616
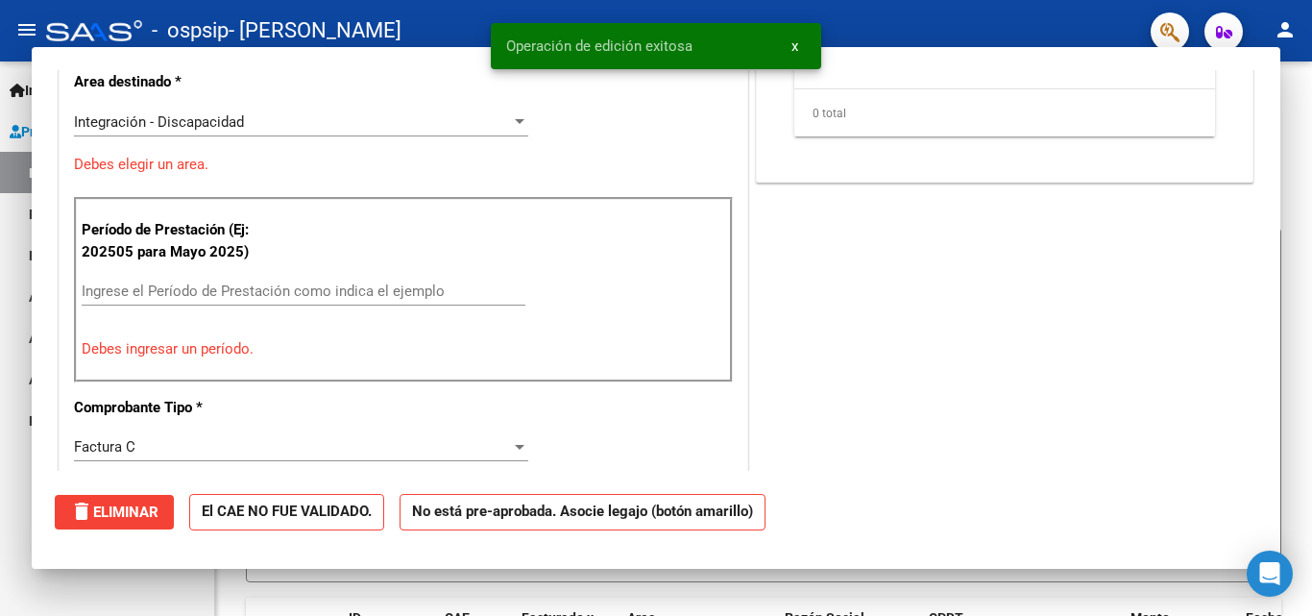
scroll to position [0, 0]
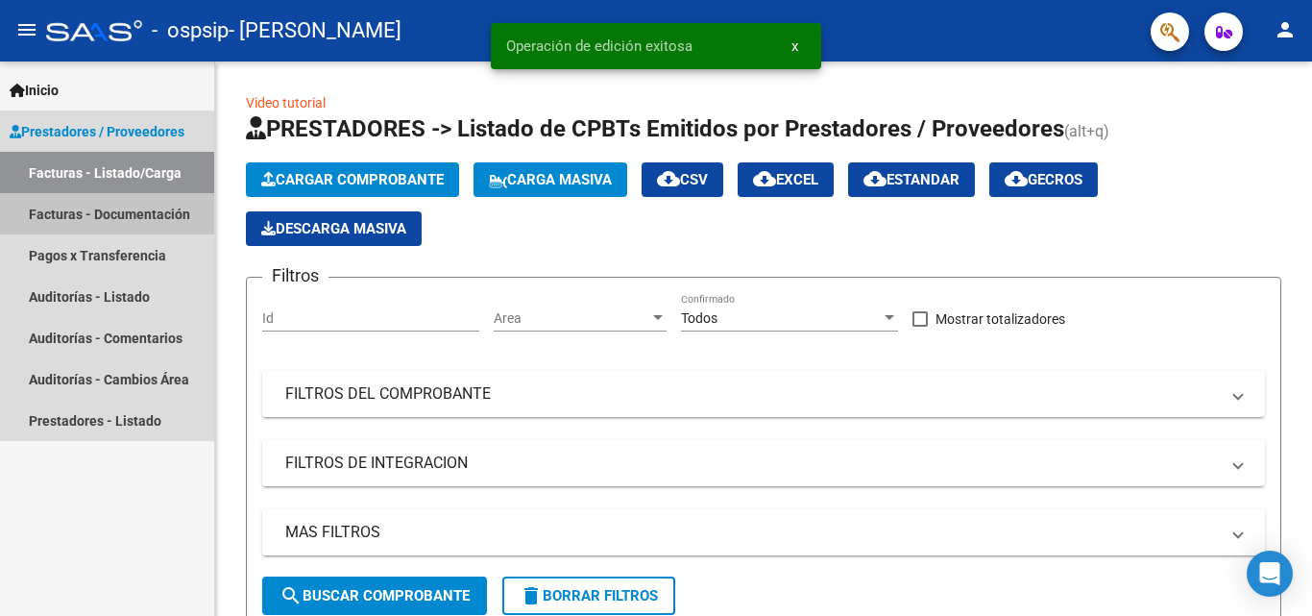
click at [132, 224] on link "Facturas - Documentación" at bounding box center [107, 213] width 214 height 41
